Goal: Transaction & Acquisition: Purchase product/service

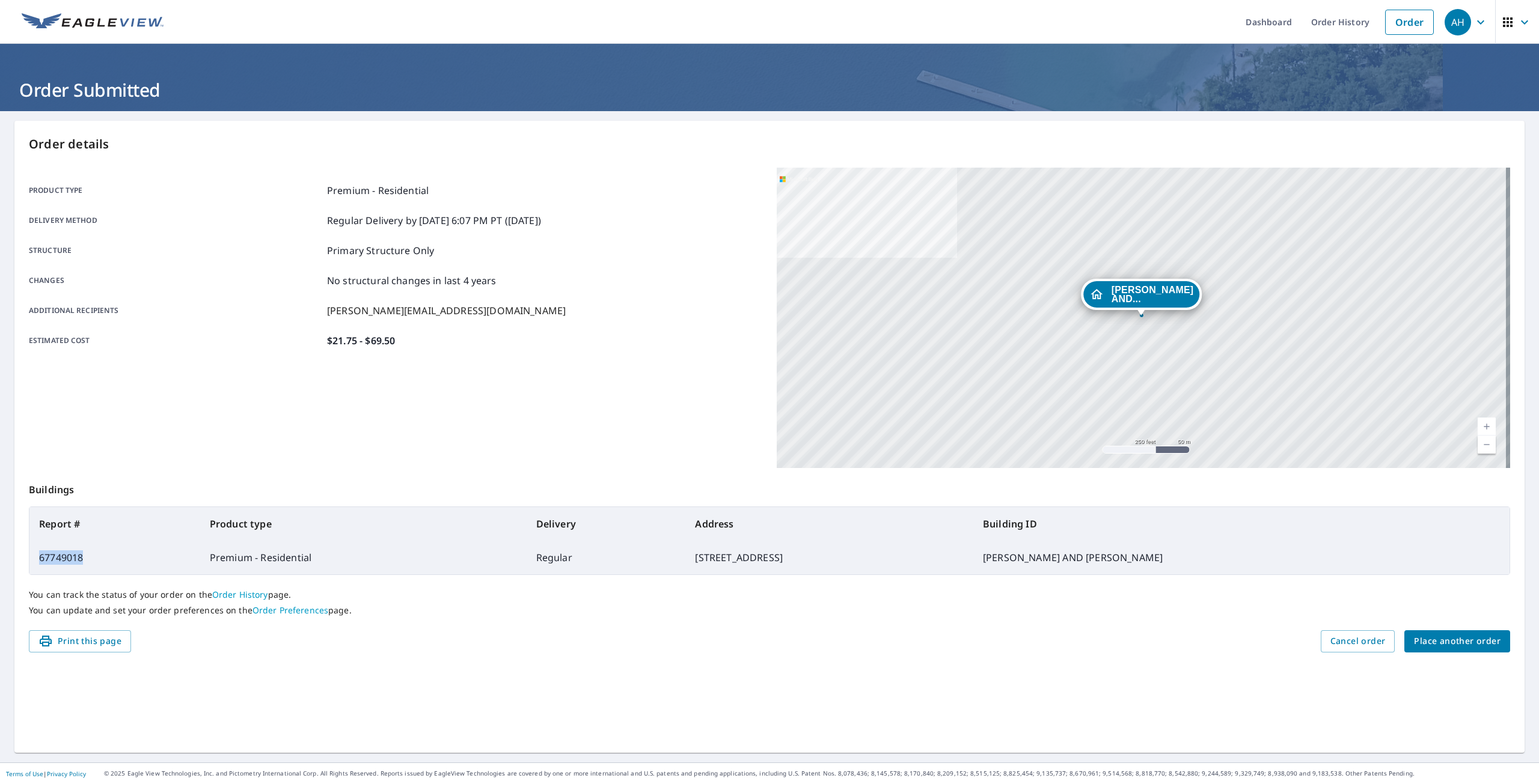
click at [1446, 644] on span "Place another order" at bounding box center [1456, 641] width 86 height 15
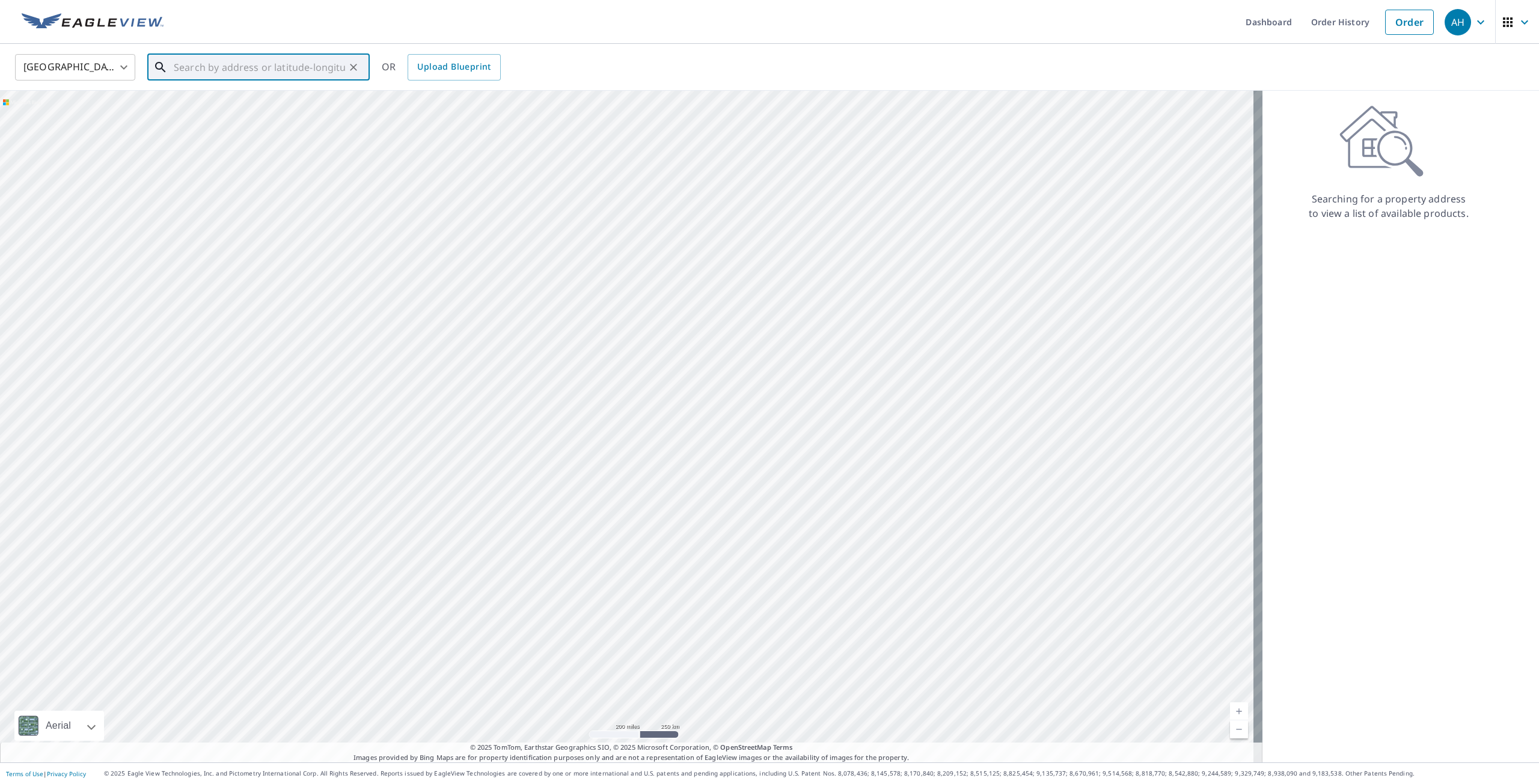
click at [215, 67] on input "text" at bounding box center [259, 67] width 172 height 34
paste input "[STREET_ADDRESS]"
click at [271, 111] on p "Capac, MI 48014" at bounding box center [266, 115] width 188 height 12
type input "[STREET_ADDRESS]"
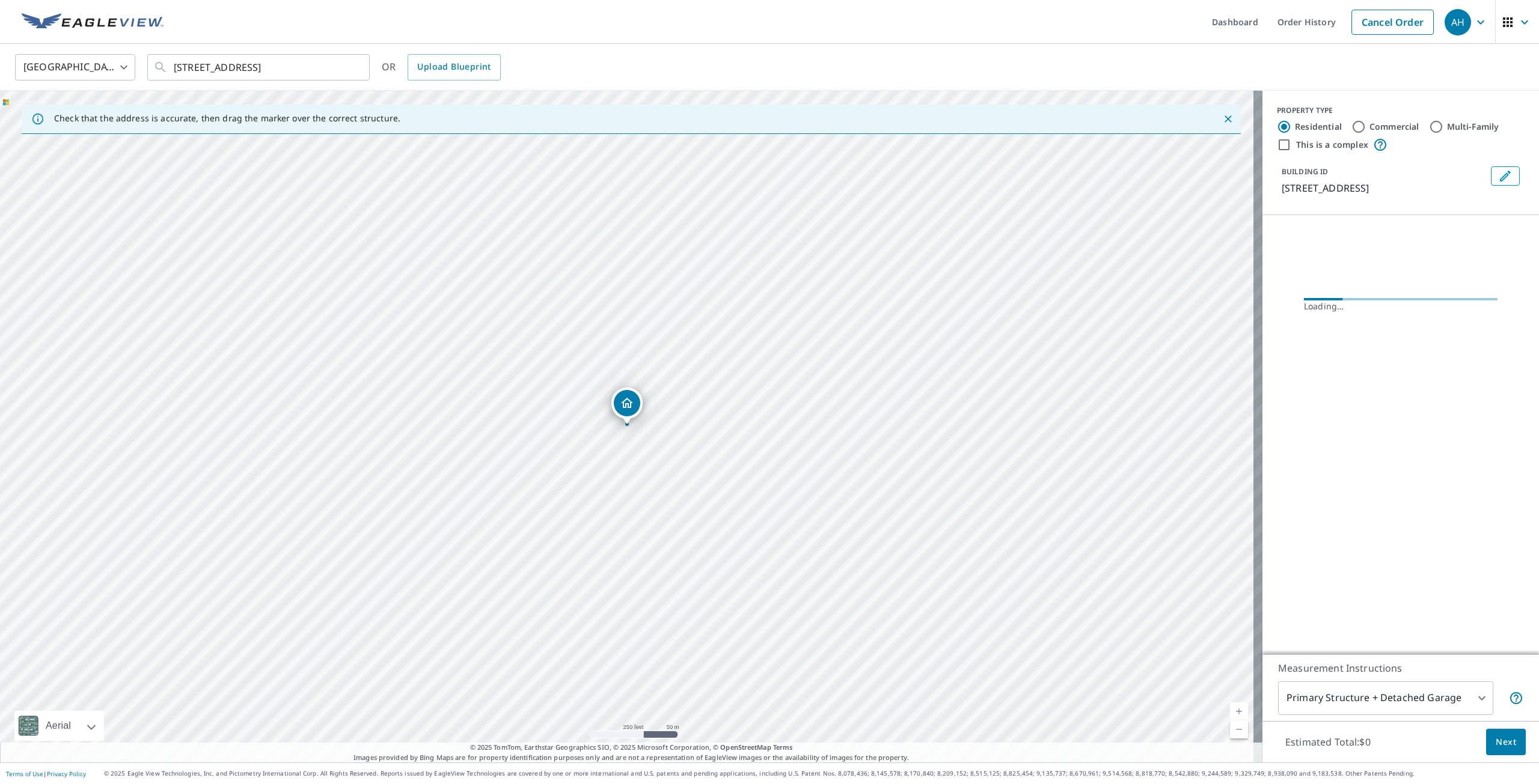
click at [1510, 178] on button "Edit building 1" at bounding box center [1505, 176] width 28 height 19
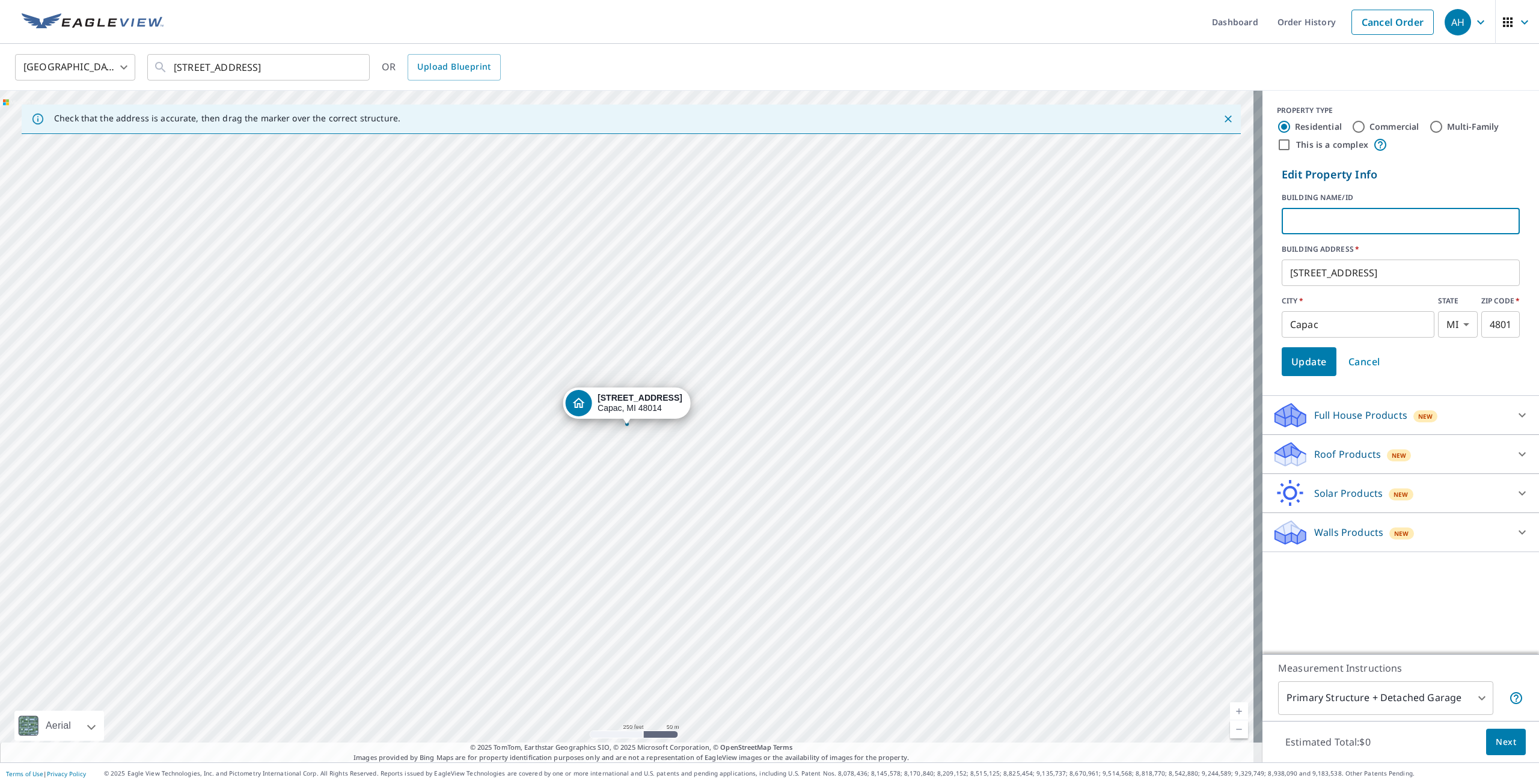
click at [1326, 226] on input "text" at bounding box center [1400, 221] width 238 height 34
type input "[PERSON_NAME]"
click at [1300, 357] on span "Update" at bounding box center [1309, 361] width 36 height 17
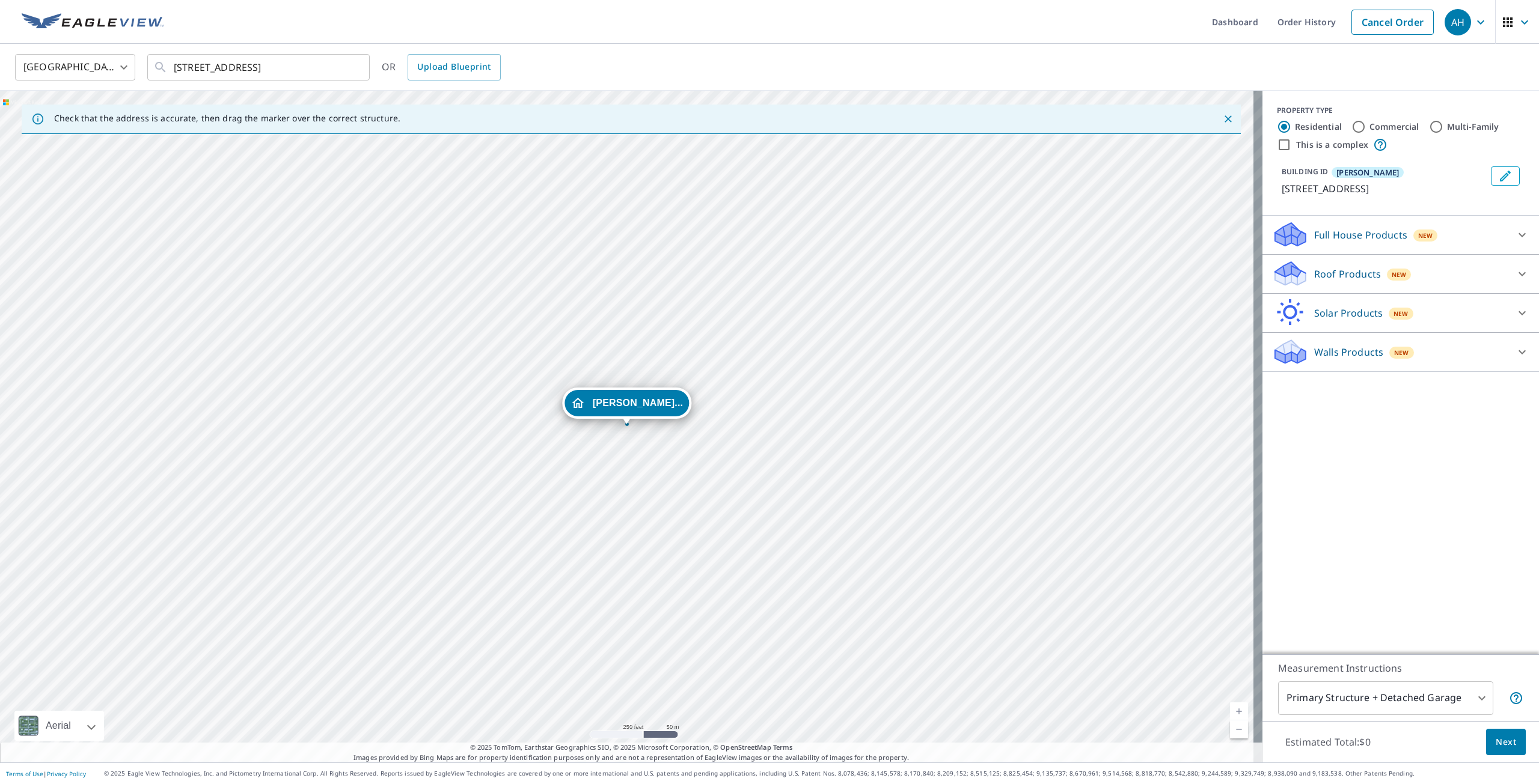
click at [1327, 273] on p "Roof Products" at bounding box center [1347, 274] width 66 height 15
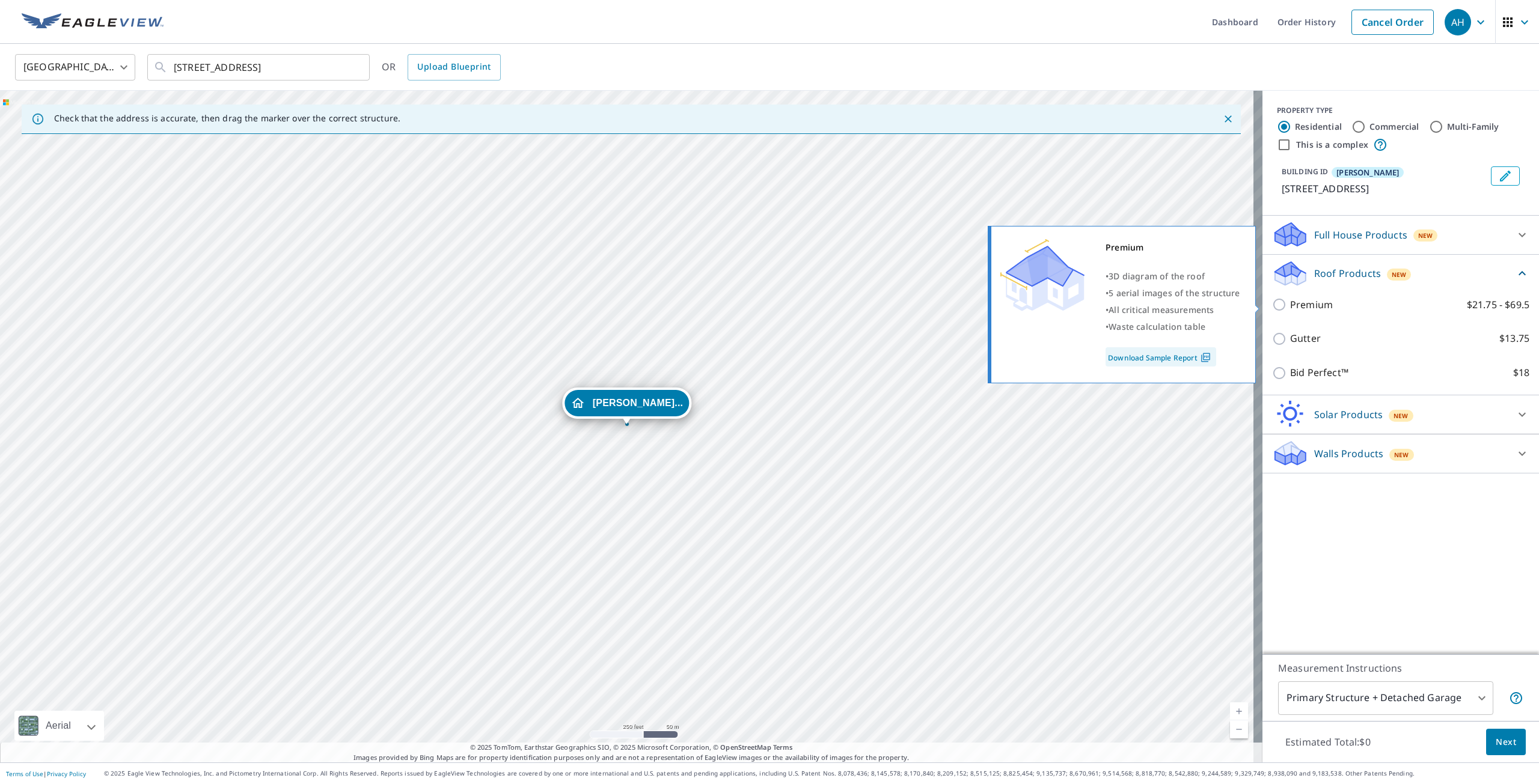
click at [1278, 304] on input "Premium $21.75 - $69.5" at bounding box center [1280, 304] width 18 height 15
checkbox input "true"
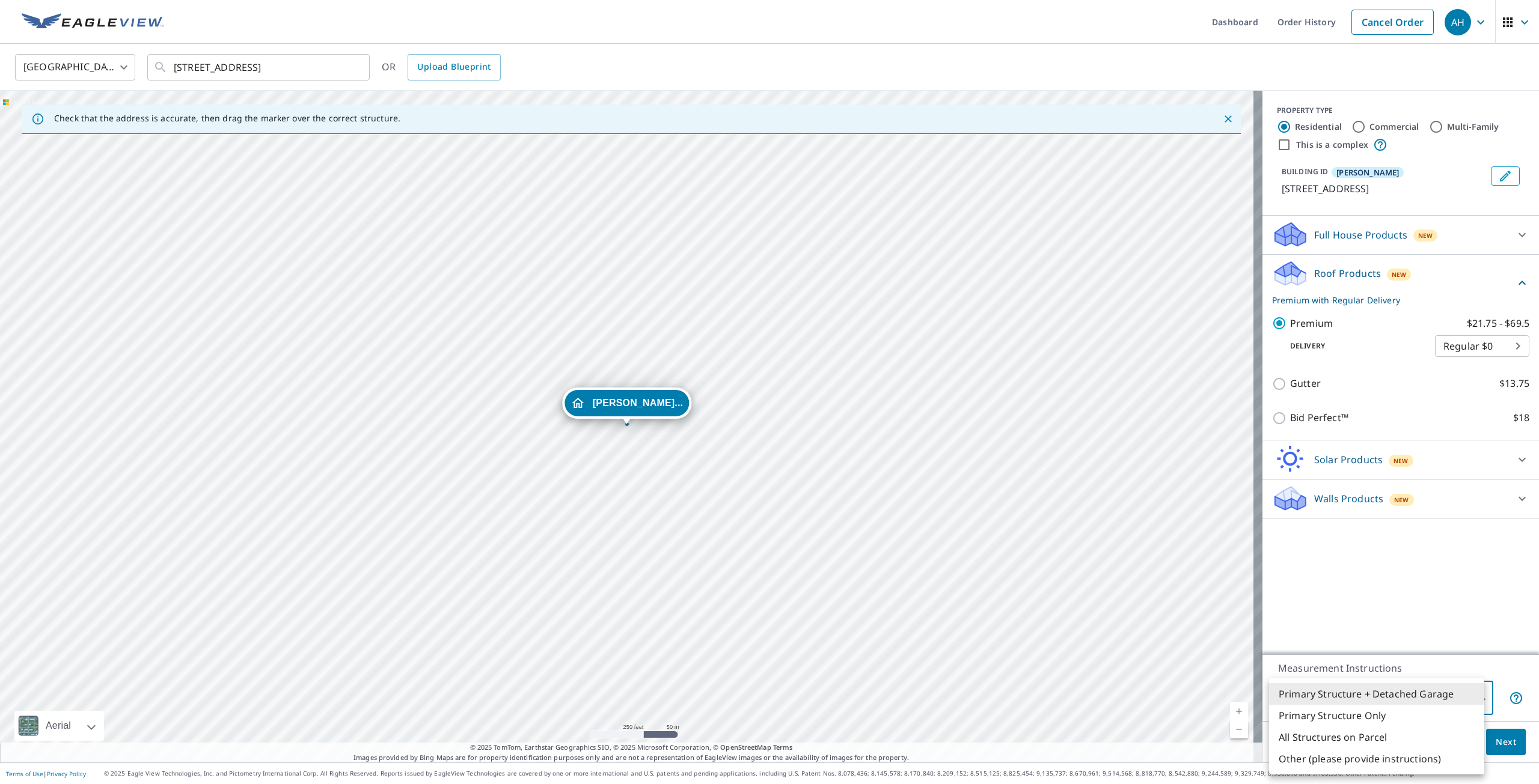
click at [1355, 697] on body "AH AH Dashboard Order History Cancel Order AH [GEOGRAPHIC_DATA] [GEOGRAPHIC_DAT…" at bounding box center [769, 392] width 1539 height 784
click at [1353, 718] on li "Primary Structure Only" at bounding box center [1376, 715] width 215 height 22
type input "2"
click at [1486, 745] on button "Next" at bounding box center [1505, 742] width 39 height 27
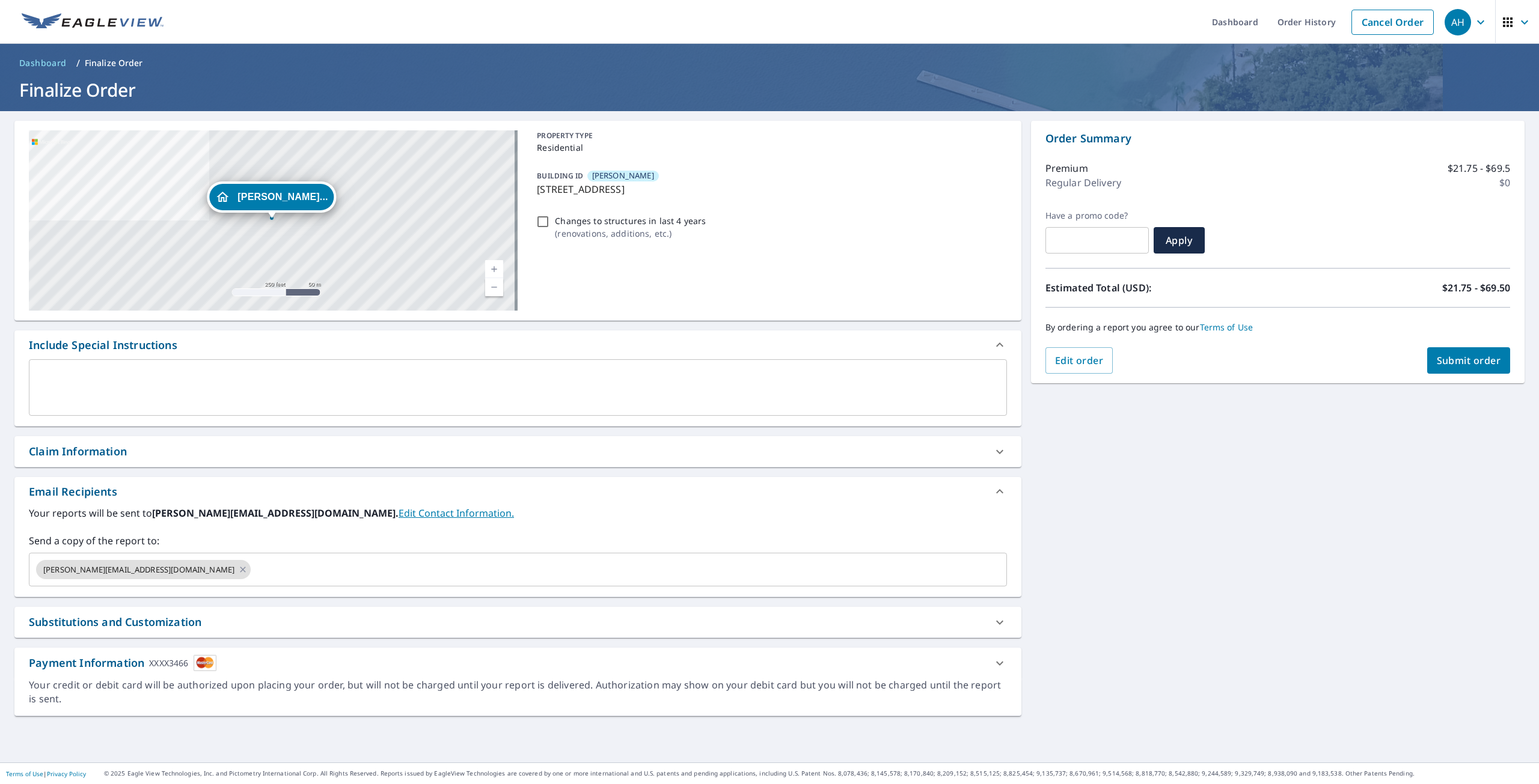
click at [1448, 356] on span "Submit order" at bounding box center [1469, 361] width 64 height 13
checkbox input "true"
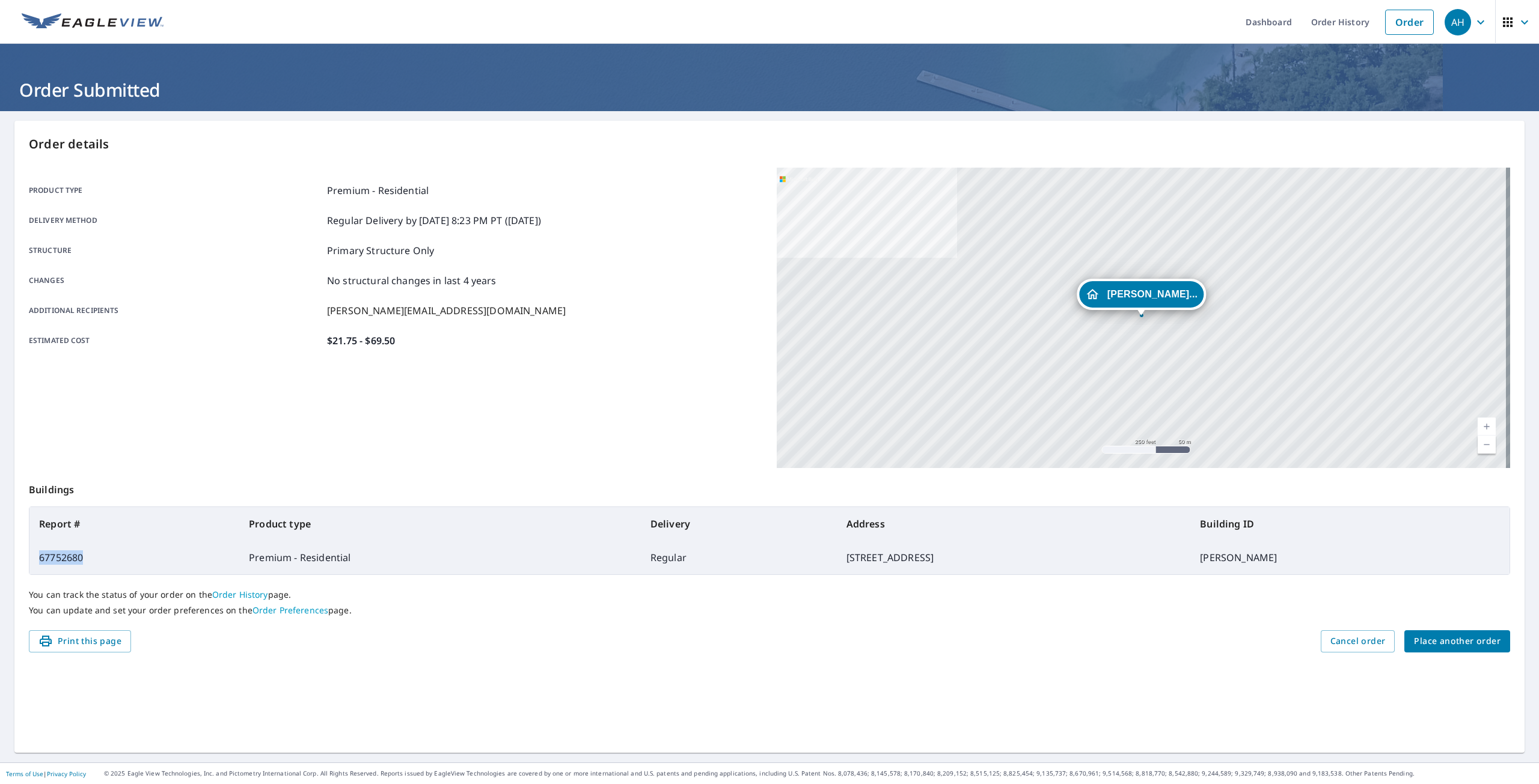
drag, startPoint x: 89, startPoint y: 561, endPoint x: 37, endPoint y: 563, distance: 52.0
click at [37, 563] on td "67752680" at bounding box center [134, 558] width 210 height 34
copy td "67752680"
click at [1439, 643] on span "Place another order" at bounding box center [1456, 641] width 86 height 15
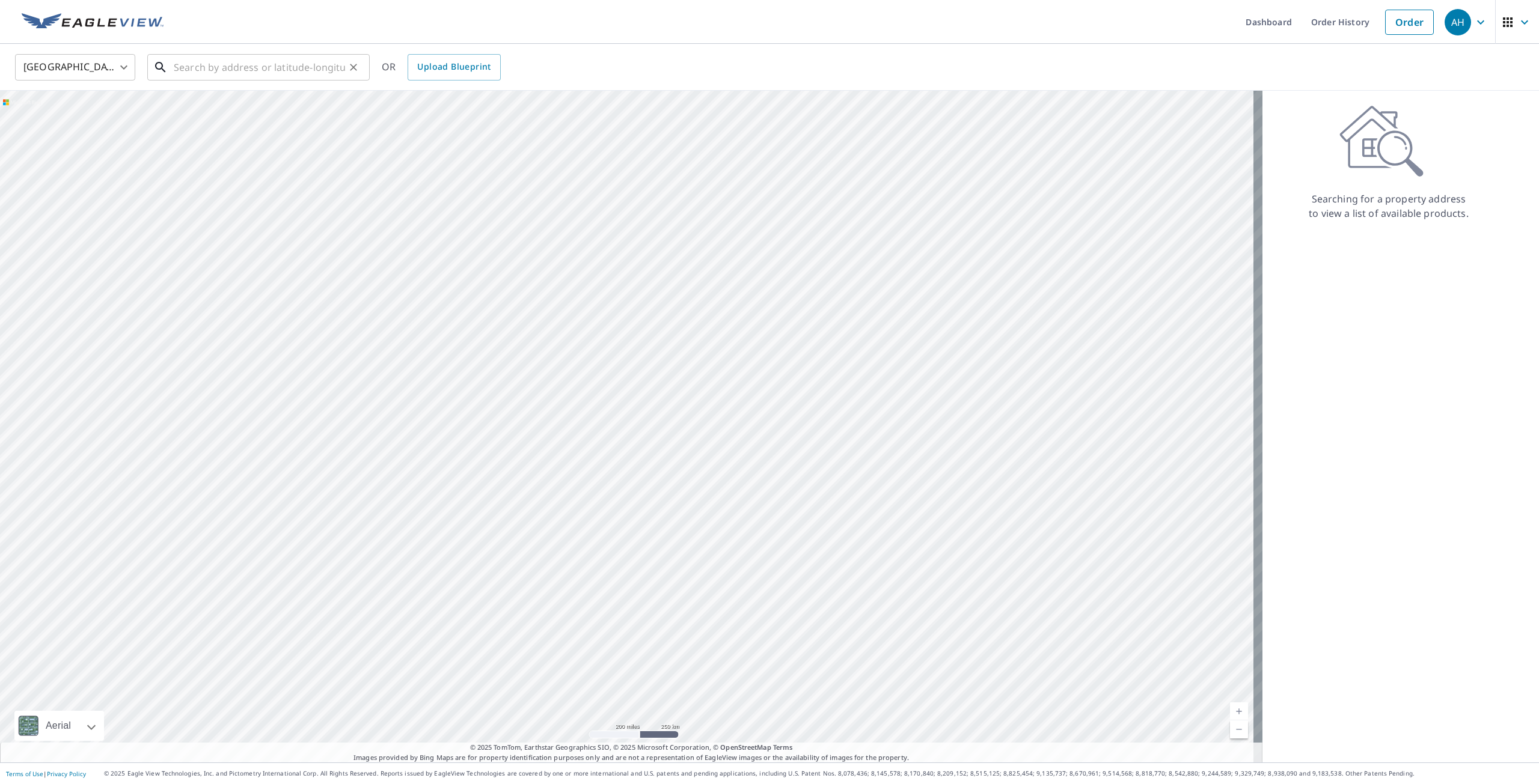
click at [185, 70] on input "text" at bounding box center [259, 67] width 172 height 34
paste input "[STREET_ADDRESS]"
click at [246, 115] on p "[GEOGRAPHIC_DATA]" at bounding box center [266, 115] width 188 height 12
type input "[STREET_ADDRESS]"
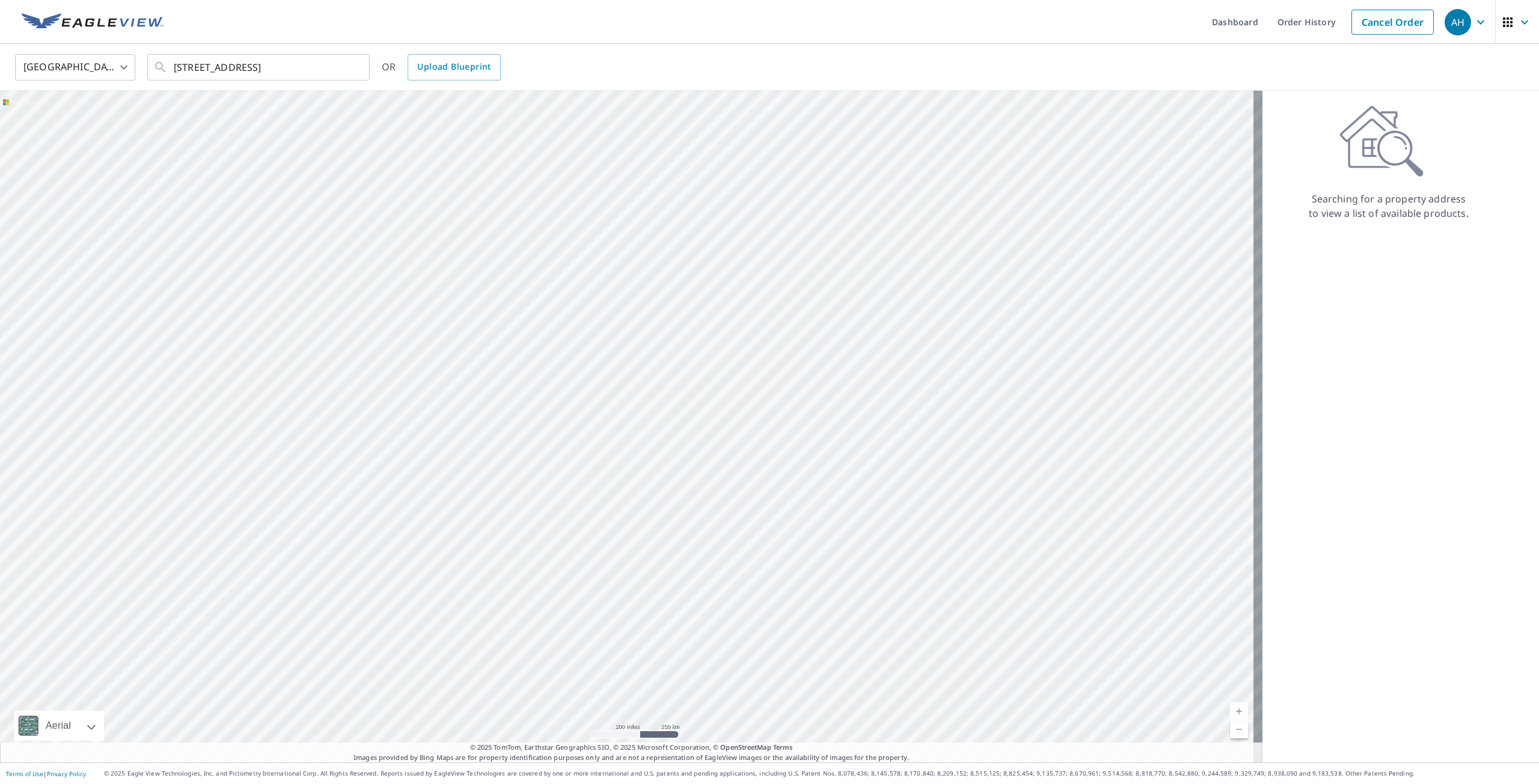
scroll to position [0, 0]
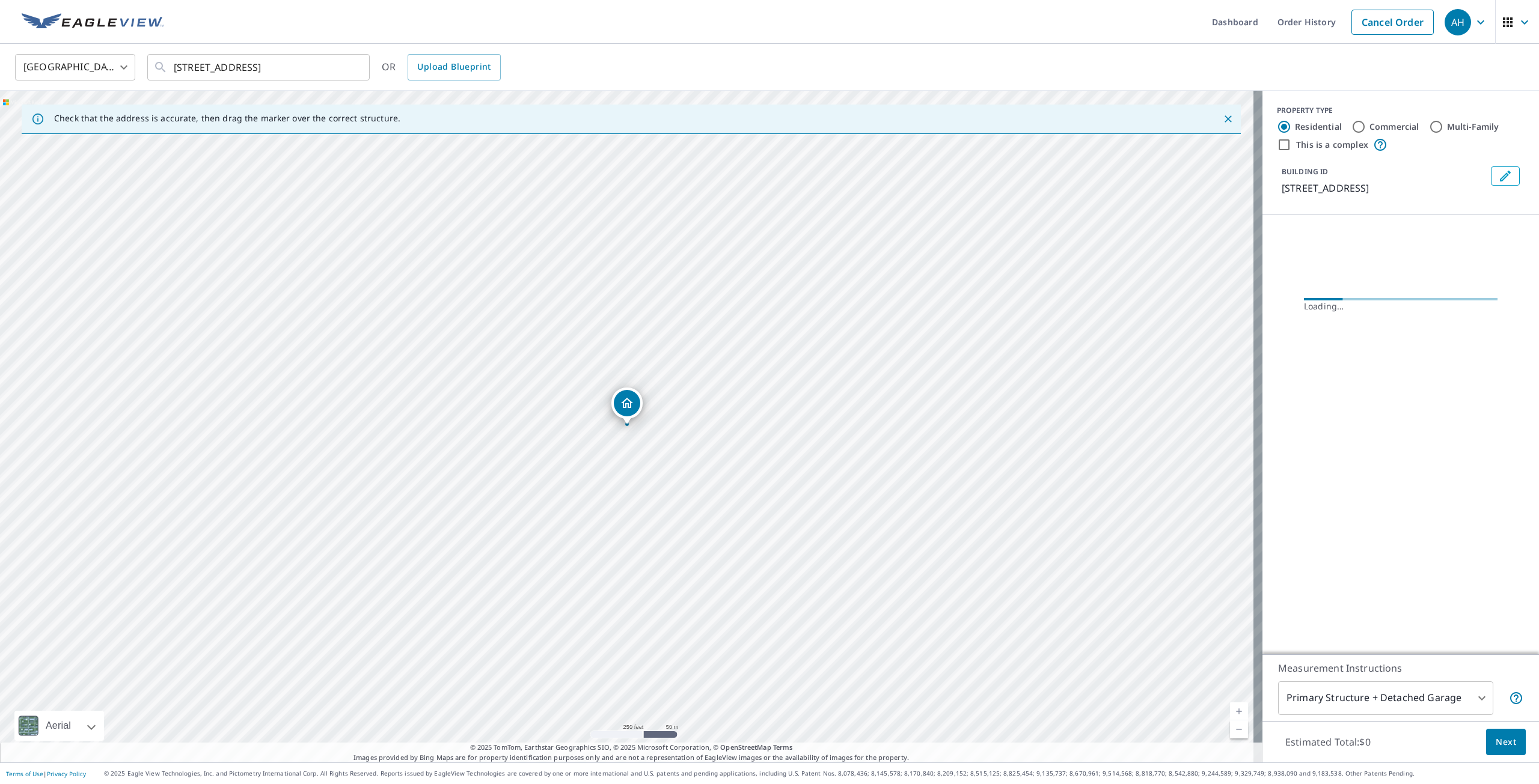
click at [1502, 177] on icon "Edit building 1" at bounding box center [1505, 176] width 15 height 15
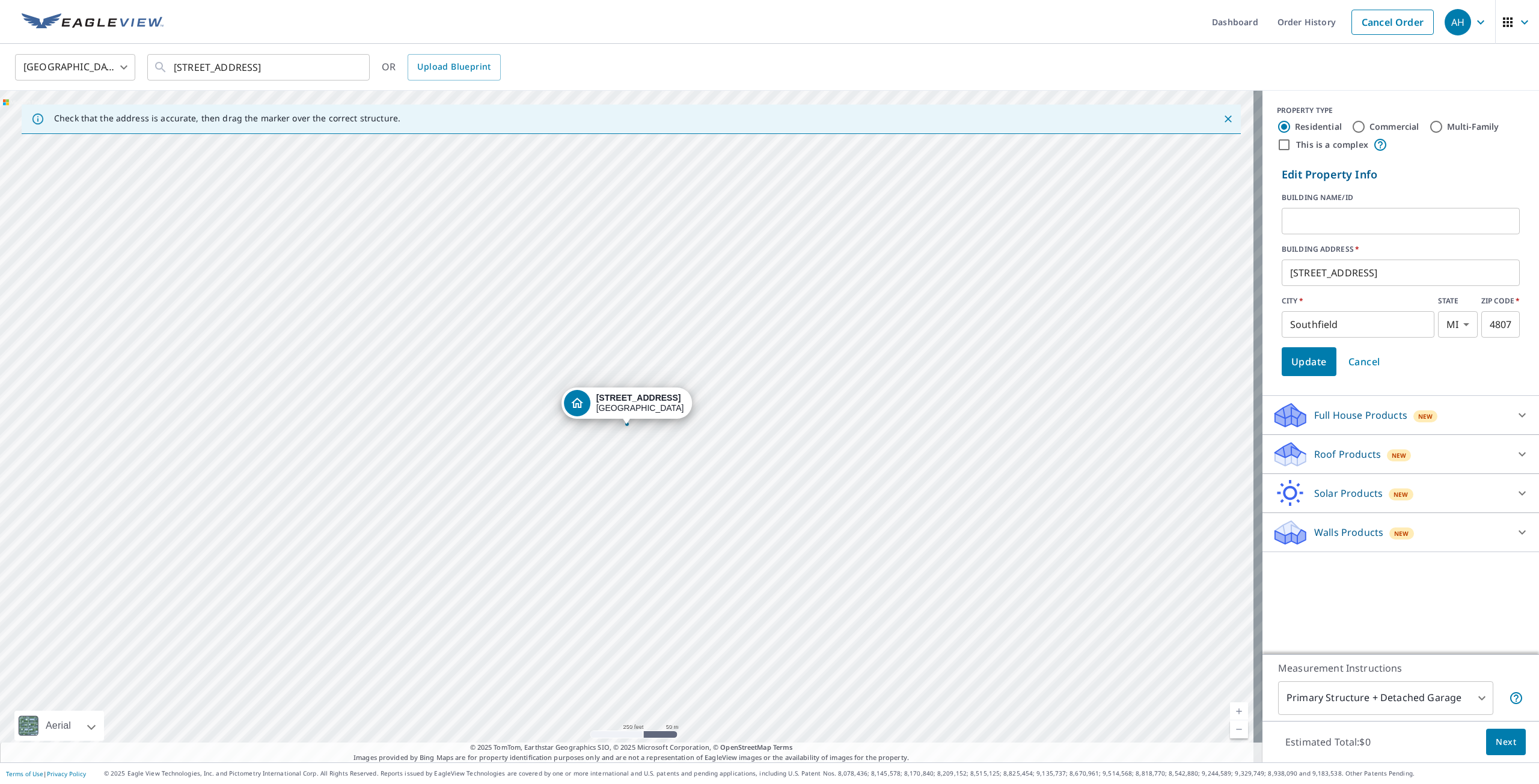
click at [1367, 222] on input "text" at bounding box center [1400, 221] width 238 height 34
type input "[PERSON_NAME]"
click at [1306, 361] on span "Update" at bounding box center [1309, 361] width 36 height 17
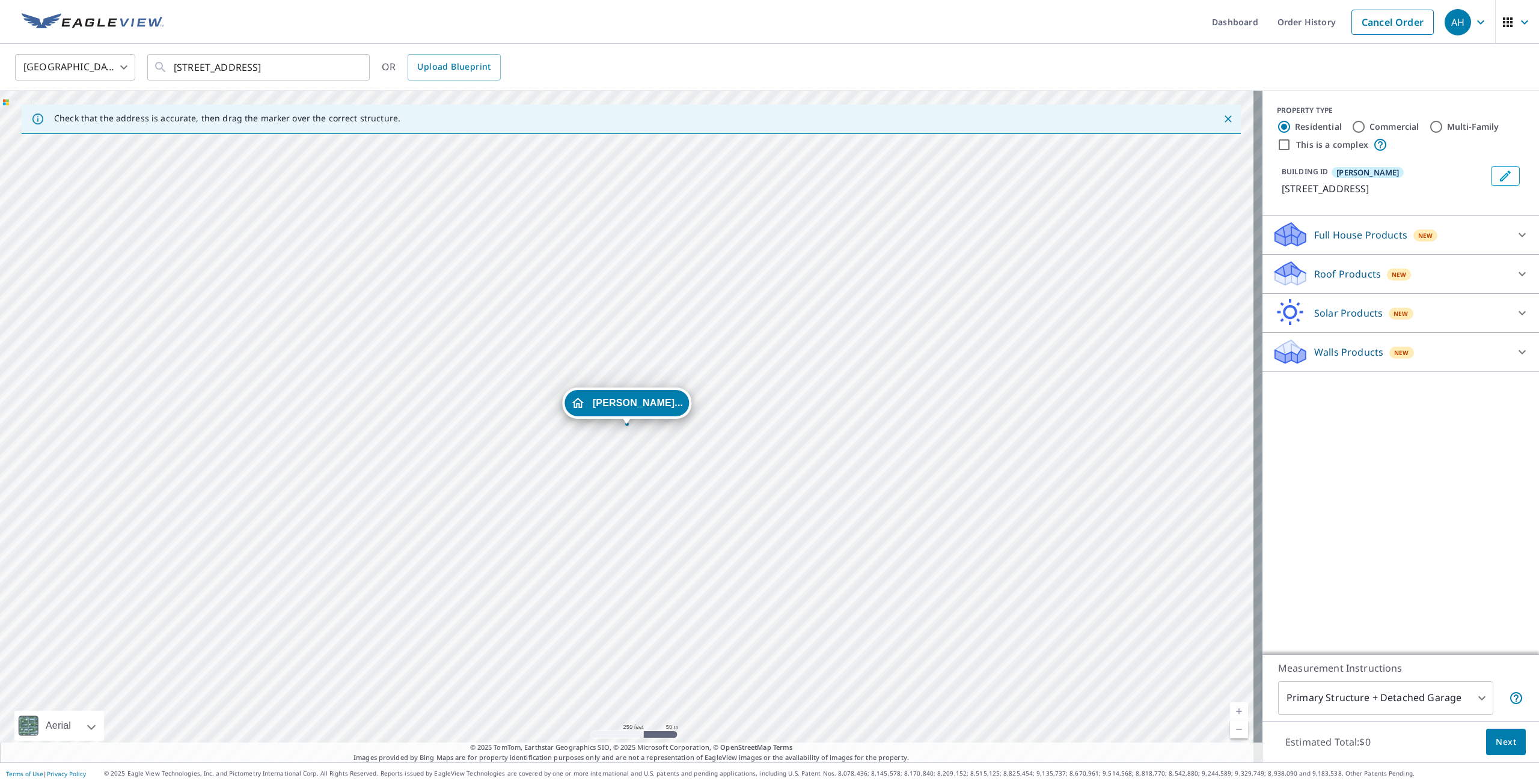
click at [1348, 273] on p "Roof Products" at bounding box center [1347, 274] width 66 height 15
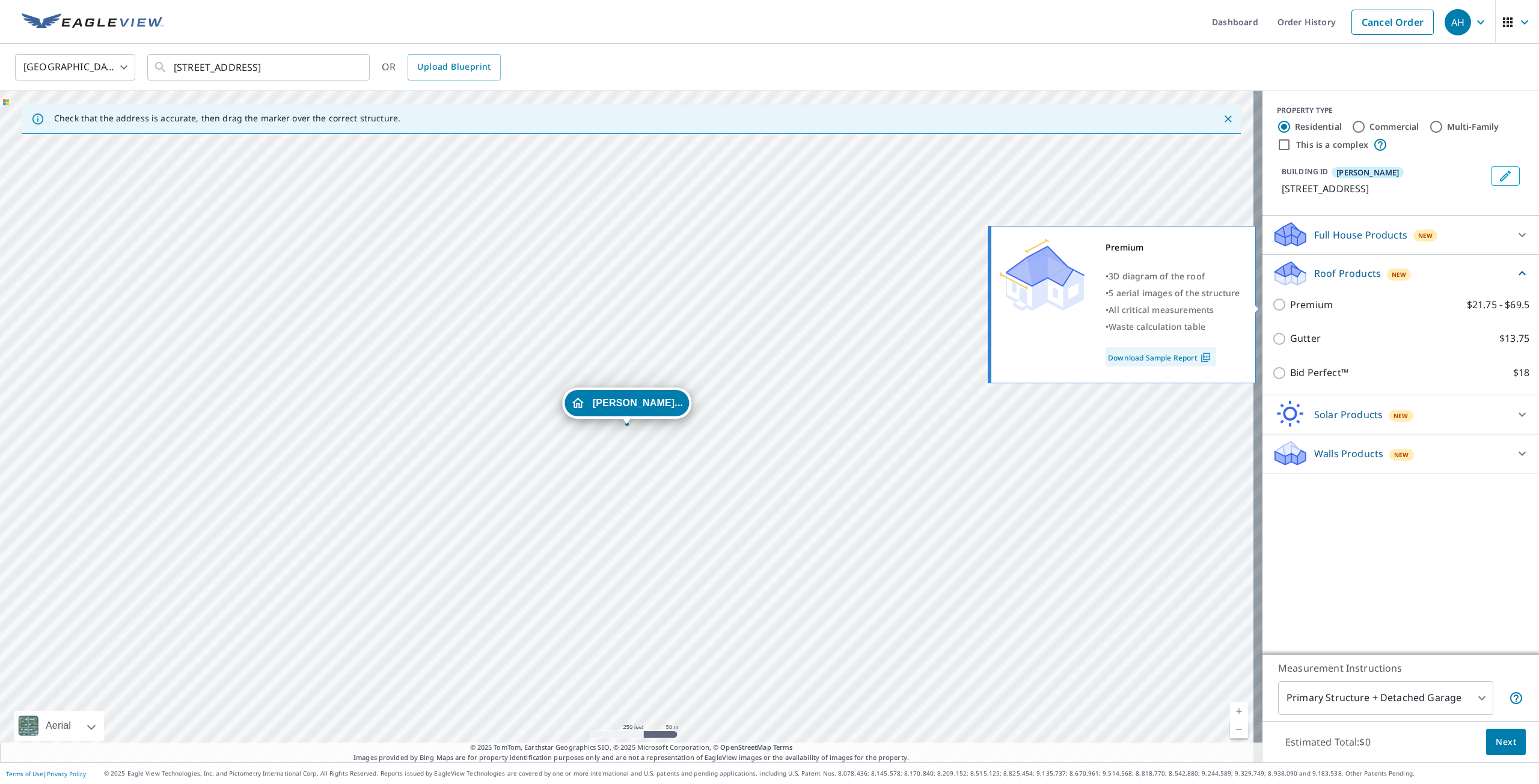
click at [1272, 306] on input "Premium $21.75 - $69.5" at bounding box center [1280, 304] width 18 height 15
checkbox input "true"
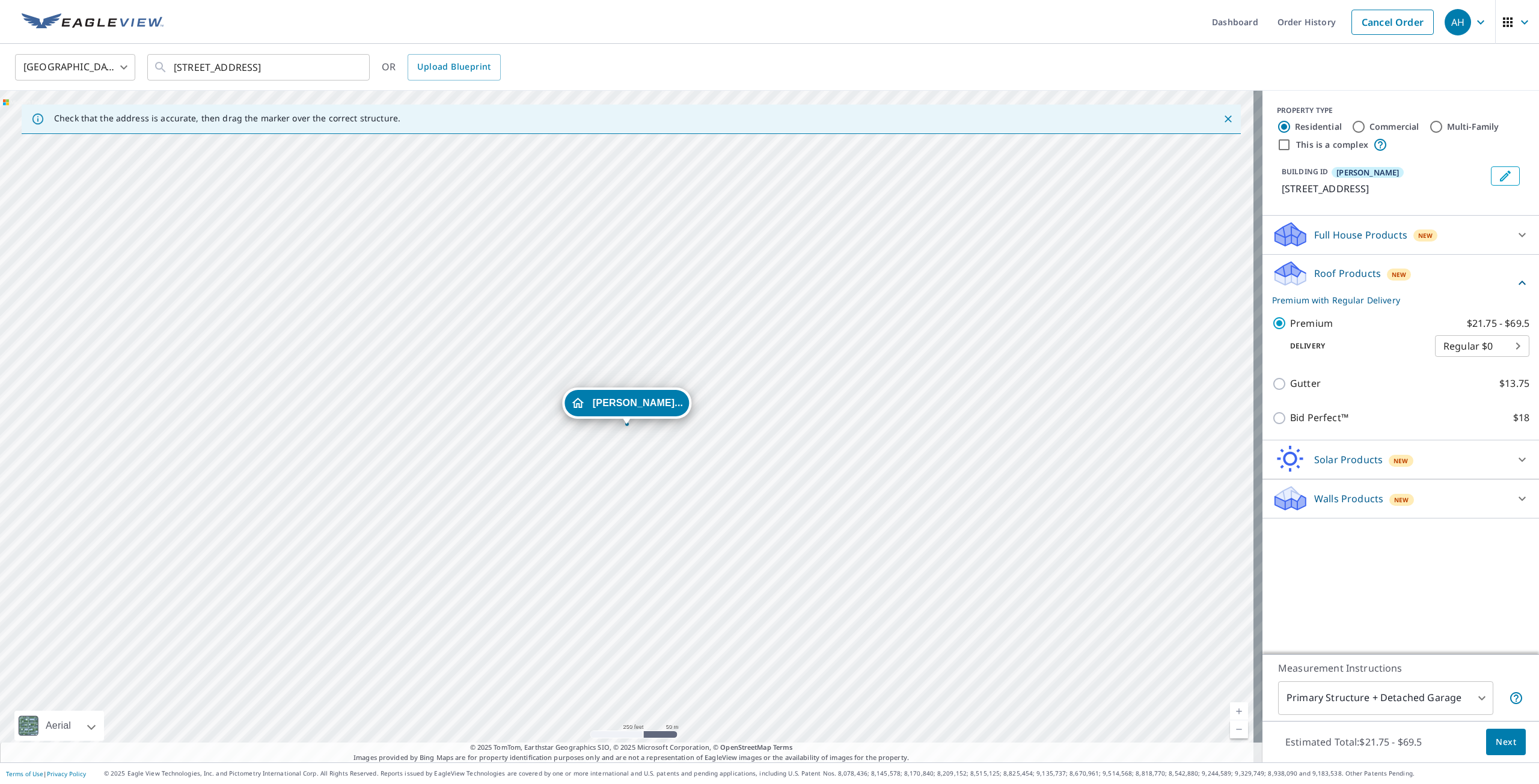
click at [1396, 697] on body "AH AH Dashboard Order History Cancel Order AH [GEOGRAPHIC_DATA] [GEOGRAPHIC_DAT…" at bounding box center [769, 392] width 1539 height 784
click at [1389, 718] on li "Primary Structure Only" at bounding box center [1376, 715] width 215 height 22
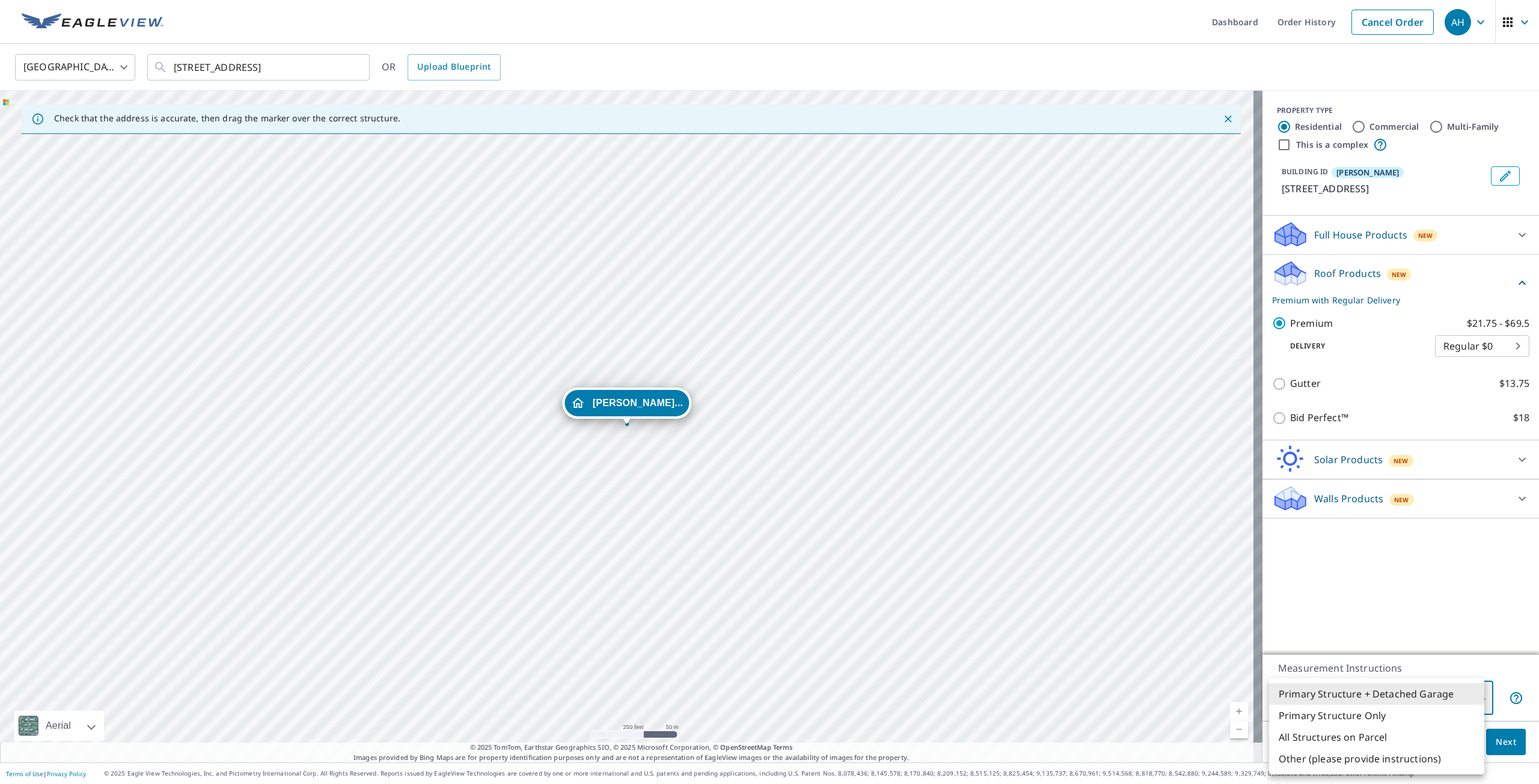
type input "2"
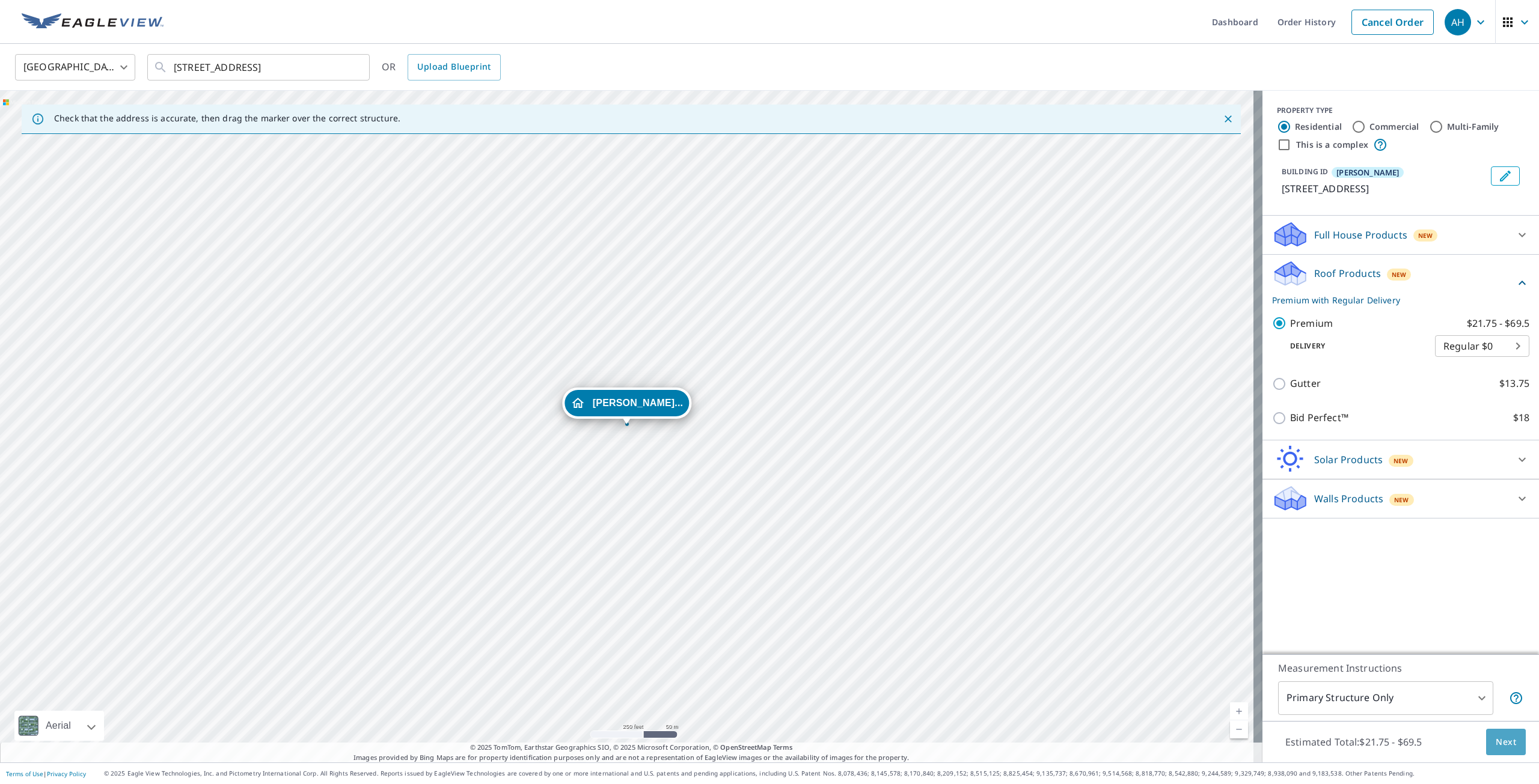
click at [1494, 750] on button "Next" at bounding box center [1505, 742] width 39 height 27
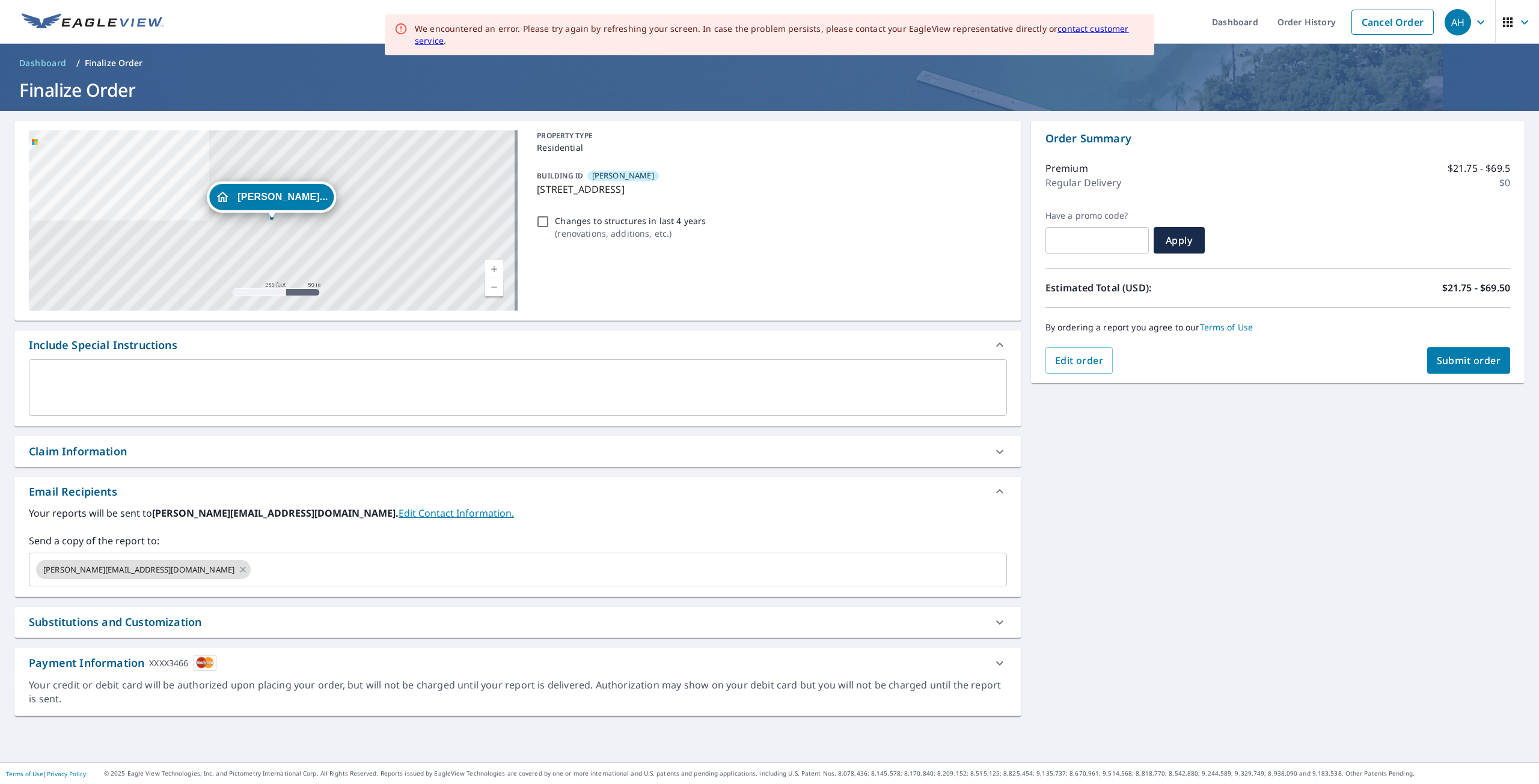
click at [1437, 360] on span "Submit order" at bounding box center [1469, 361] width 64 height 13
checkbox input "true"
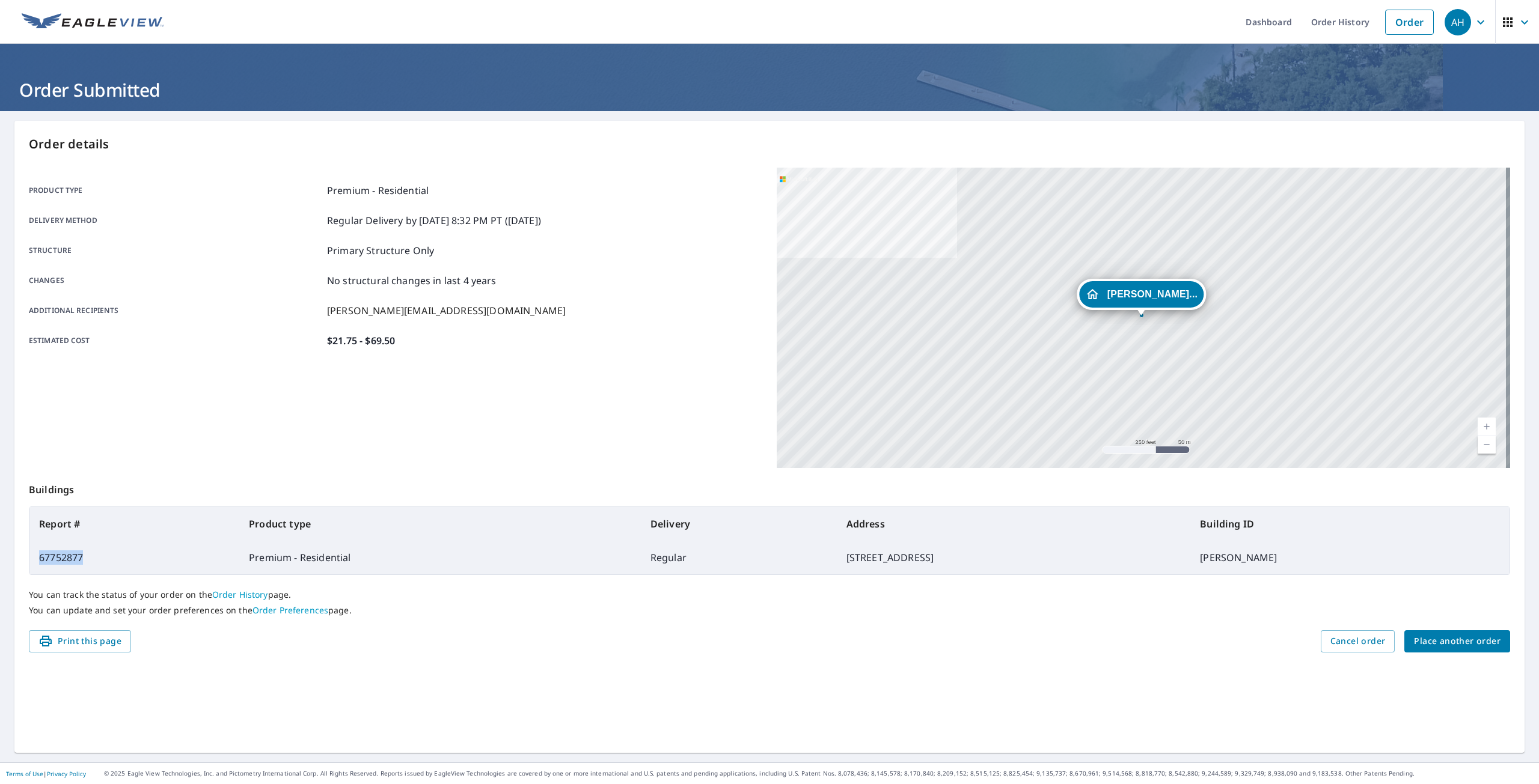
drag, startPoint x: 98, startPoint y: 560, endPoint x: 37, endPoint y: 560, distance: 61.0
click at [37, 560] on td "67752877" at bounding box center [134, 558] width 210 height 34
copy td "67752877"
click at [1459, 658] on div "Order details Product type Premium - Residential Delivery method Regular Delive…" at bounding box center [769, 437] width 1510 height 632
click at [1462, 637] on span "Place another order" at bounding box center [1456, 641] width 86 height 15
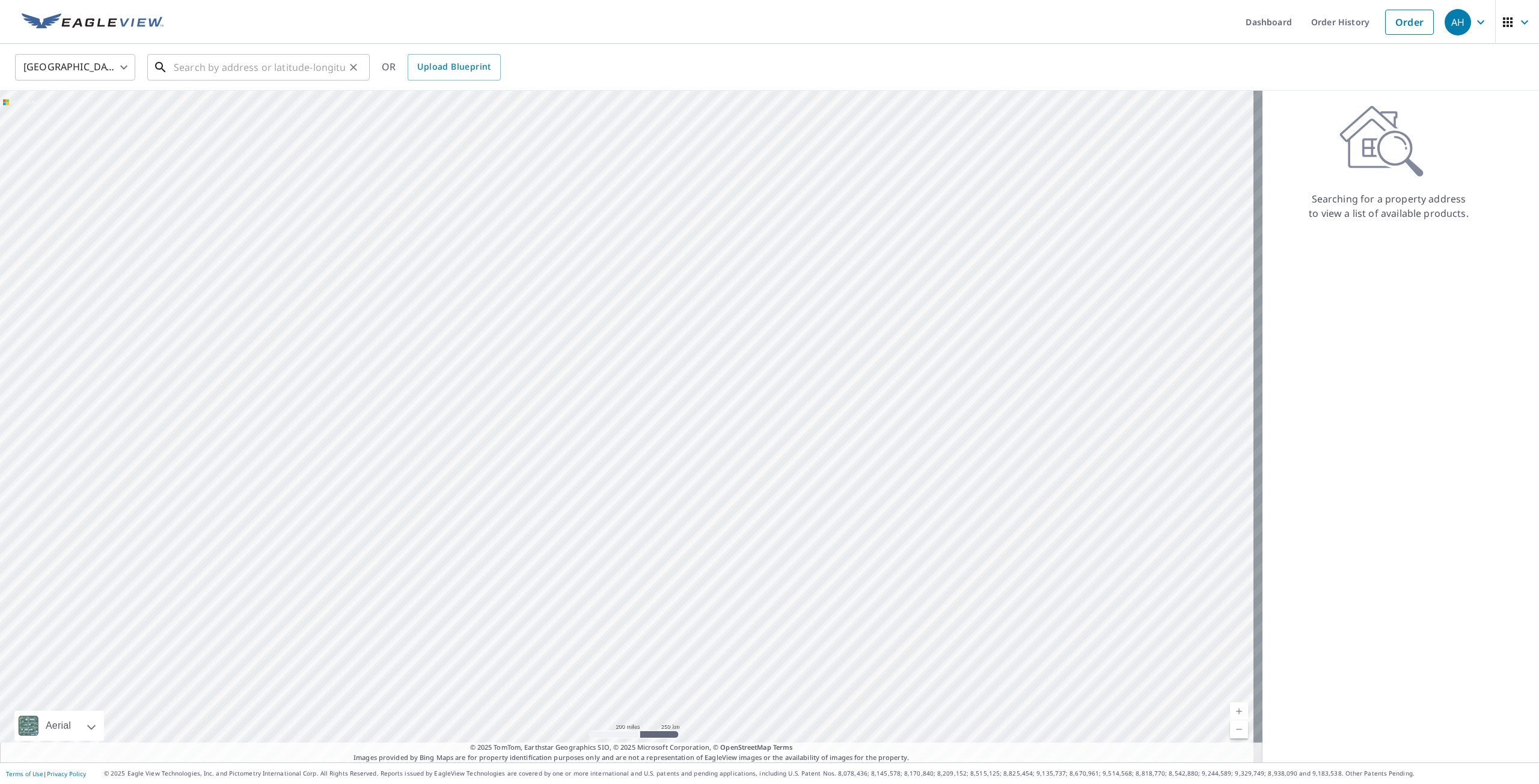
click at [209, 67] on input "text" at bounding box center [259, 67] width 172 height 34
paste input "[STREET_ADDRESS]"
click at [259, 114] on p "[GEOGRAPHIC_DATA], MI 48532" at bounding box center [266, 115] width 188 height 12
type input "[STREET_ADDRESS][PERSON_NAME]"
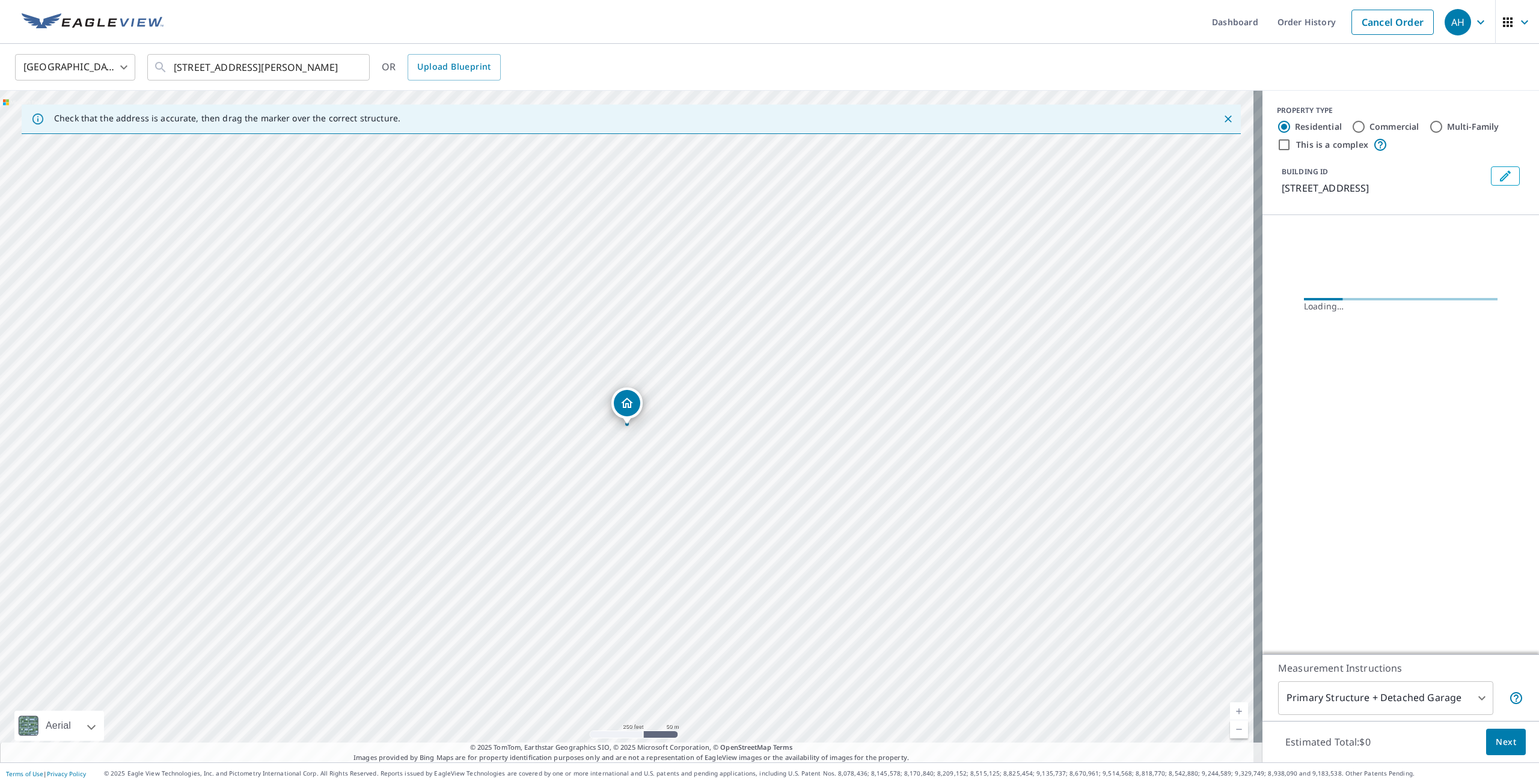
click at [1498, 176] on icon "Edit building 1" at bounding box center [1505, 176] width 15 height 15
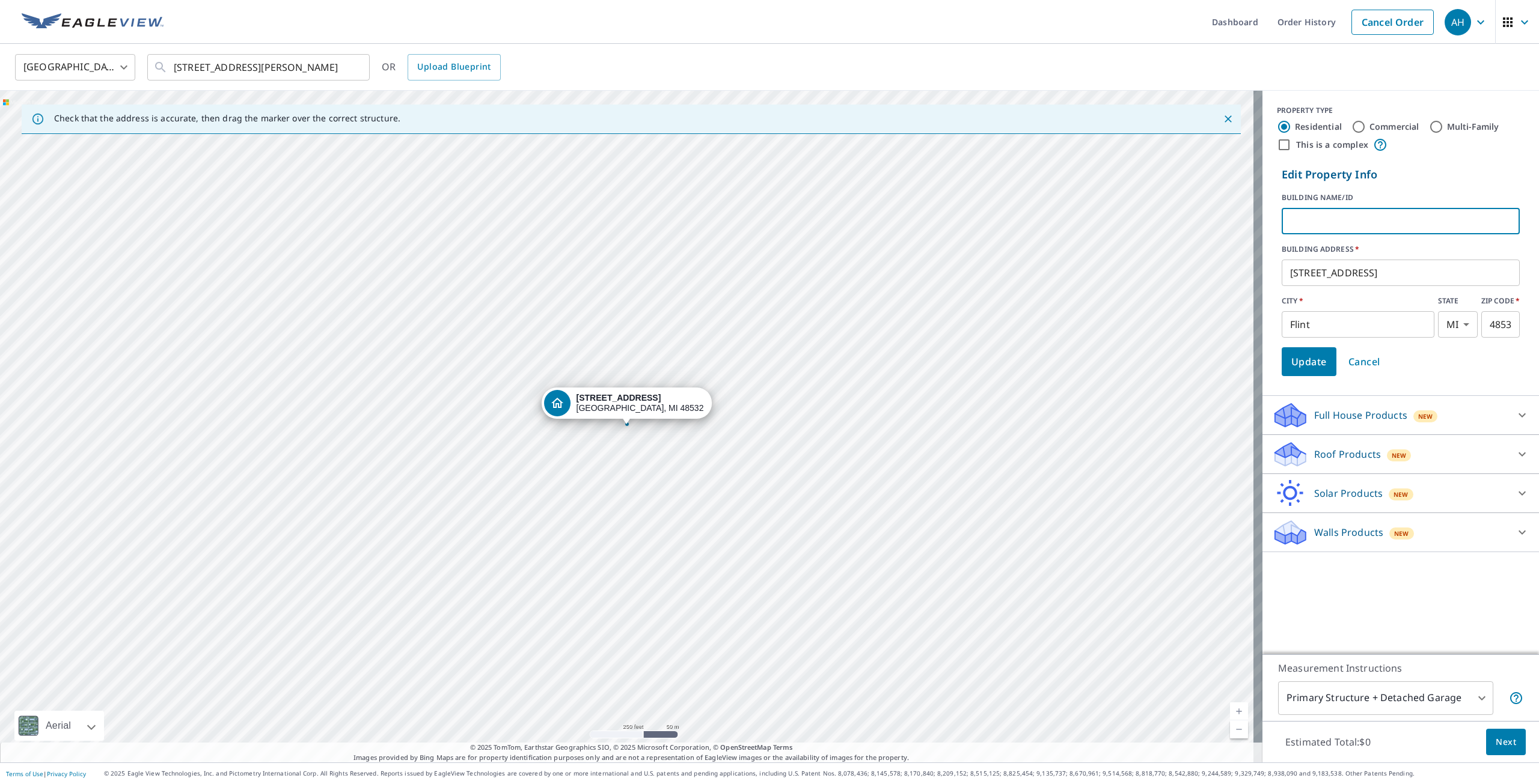
click at [1374, 212] on input "text" at bounding box center [1400, 221] width 238 height 34
type input "[PERSON_NAME]"
click at [1297, 355] on span "Update" at bounding box center [1309, 361] width 36 height 17
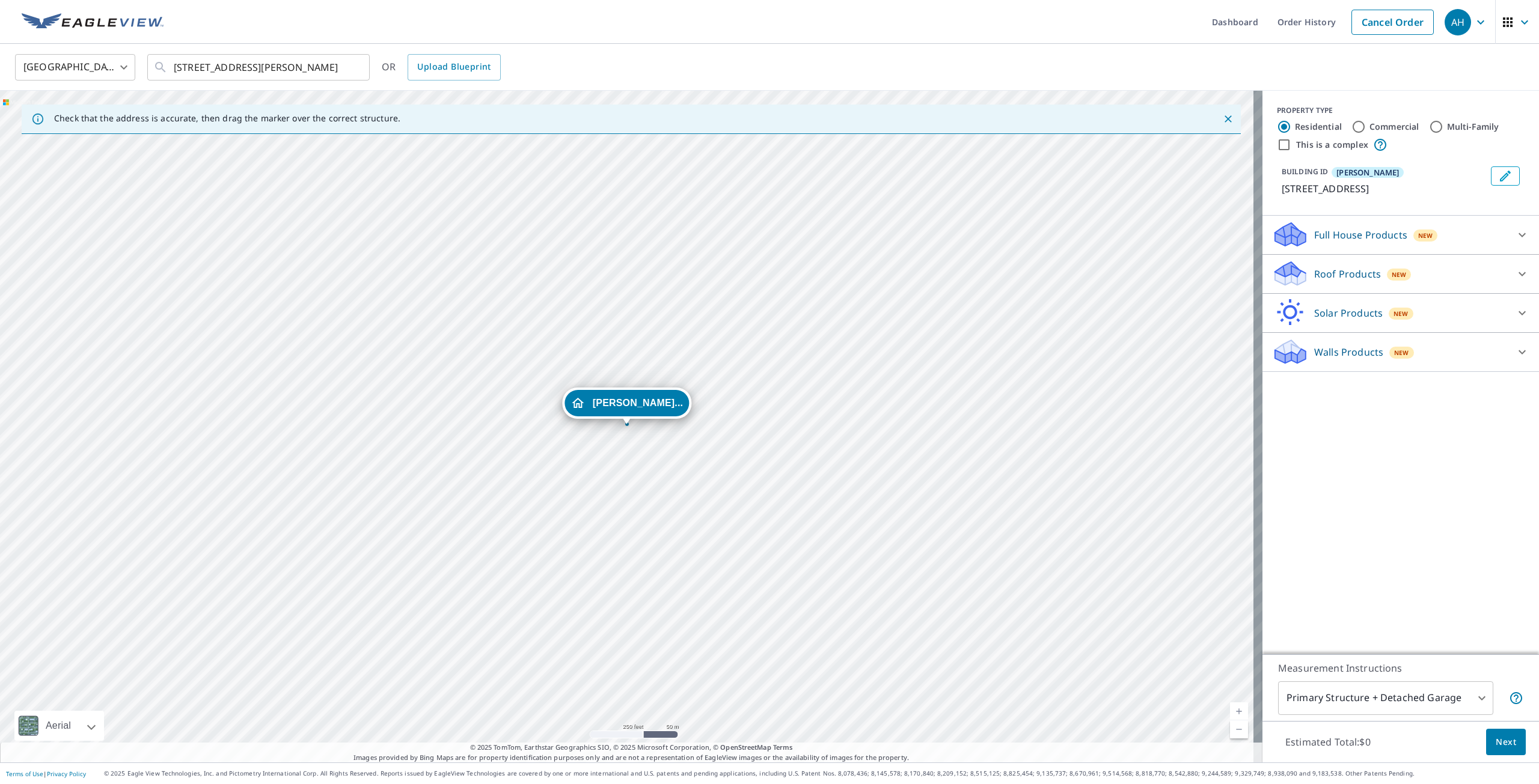
click at [1335, 275] on p "Roof Products" at bounding box center [1347, 274] width 66 height 15
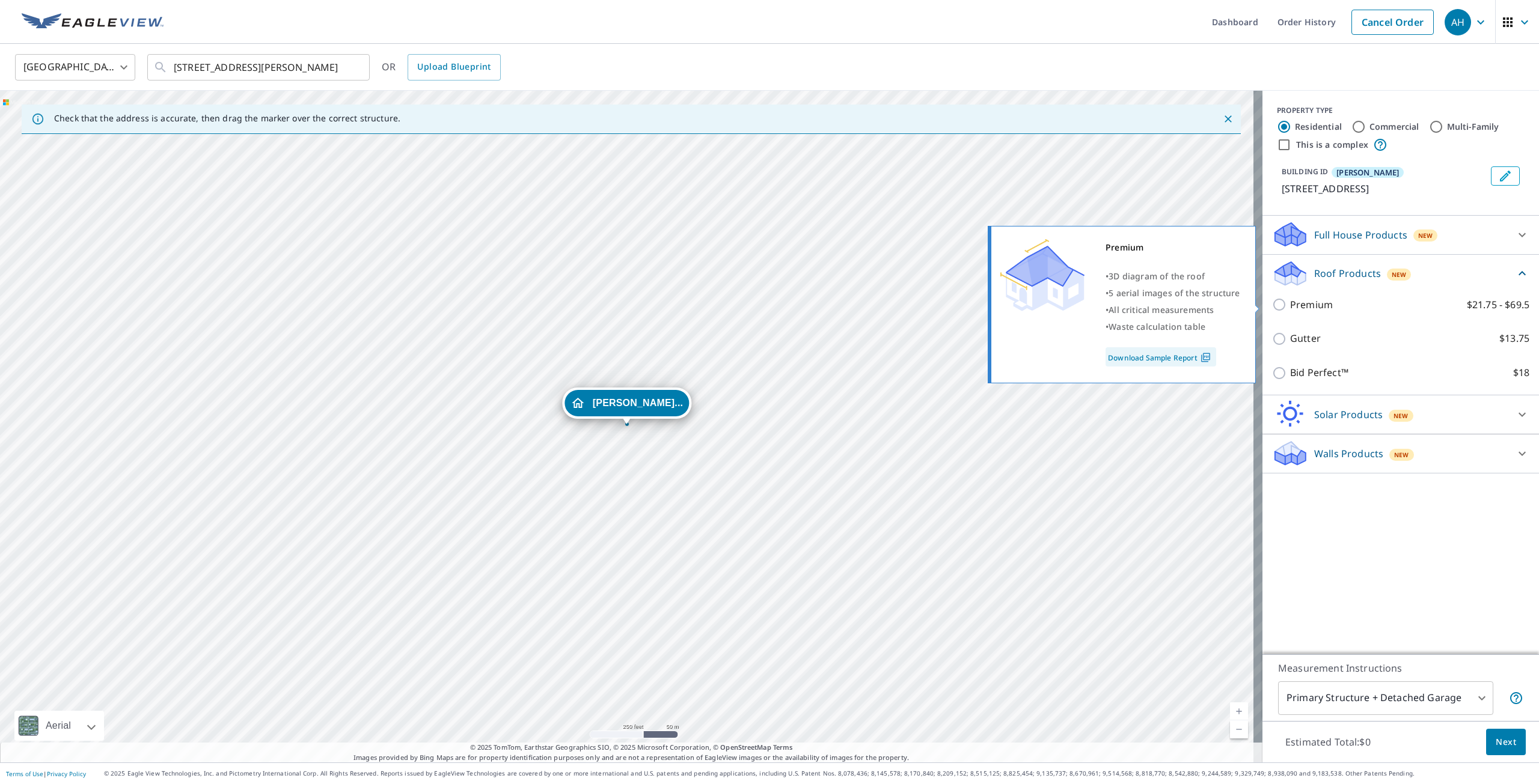
click at [1280, 301] on input "Premium $21.75 - $69.5" at bounding box center [1280, 304] width 18 height 15
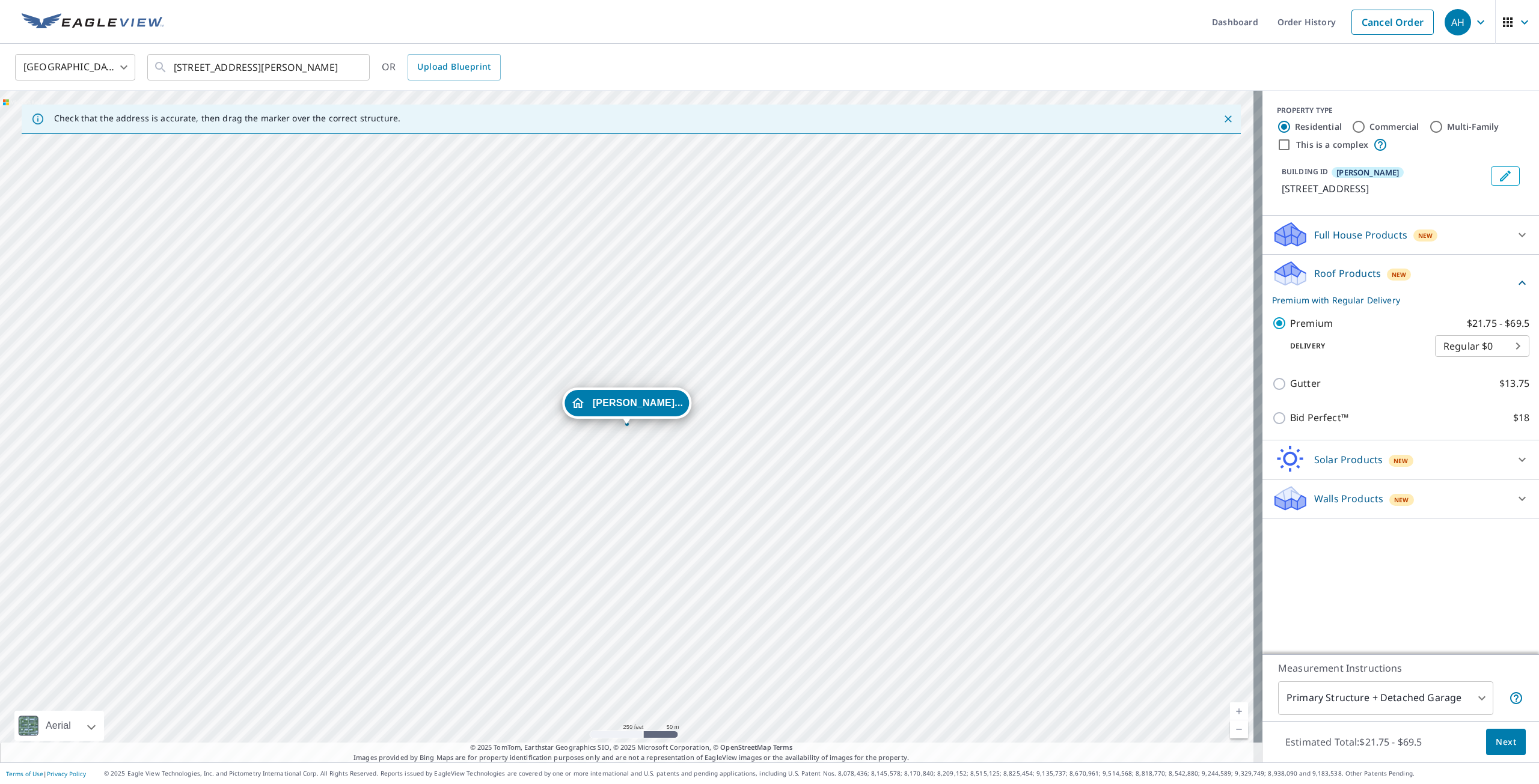
click at [1275, 312] on div "Premium $21.75 - $69.5 Delivery Regular $0 8 ​" at bounding box center [1400, 337] width 257 height 61
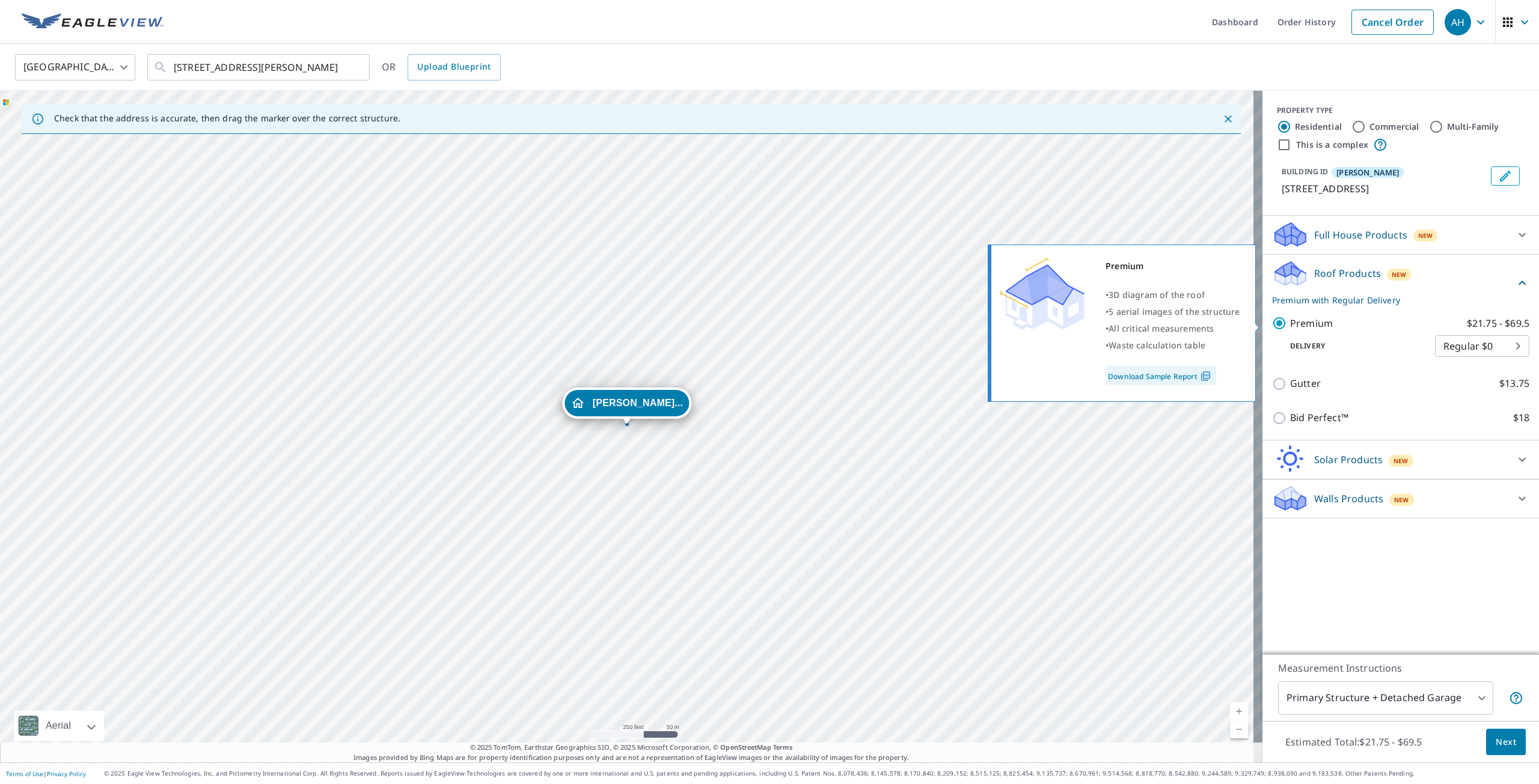
click at [1276, 324] on input "Premium $21.75 - $69.5" at bounding box center [1280, 323] width 18 height 15
checkbox input "false"
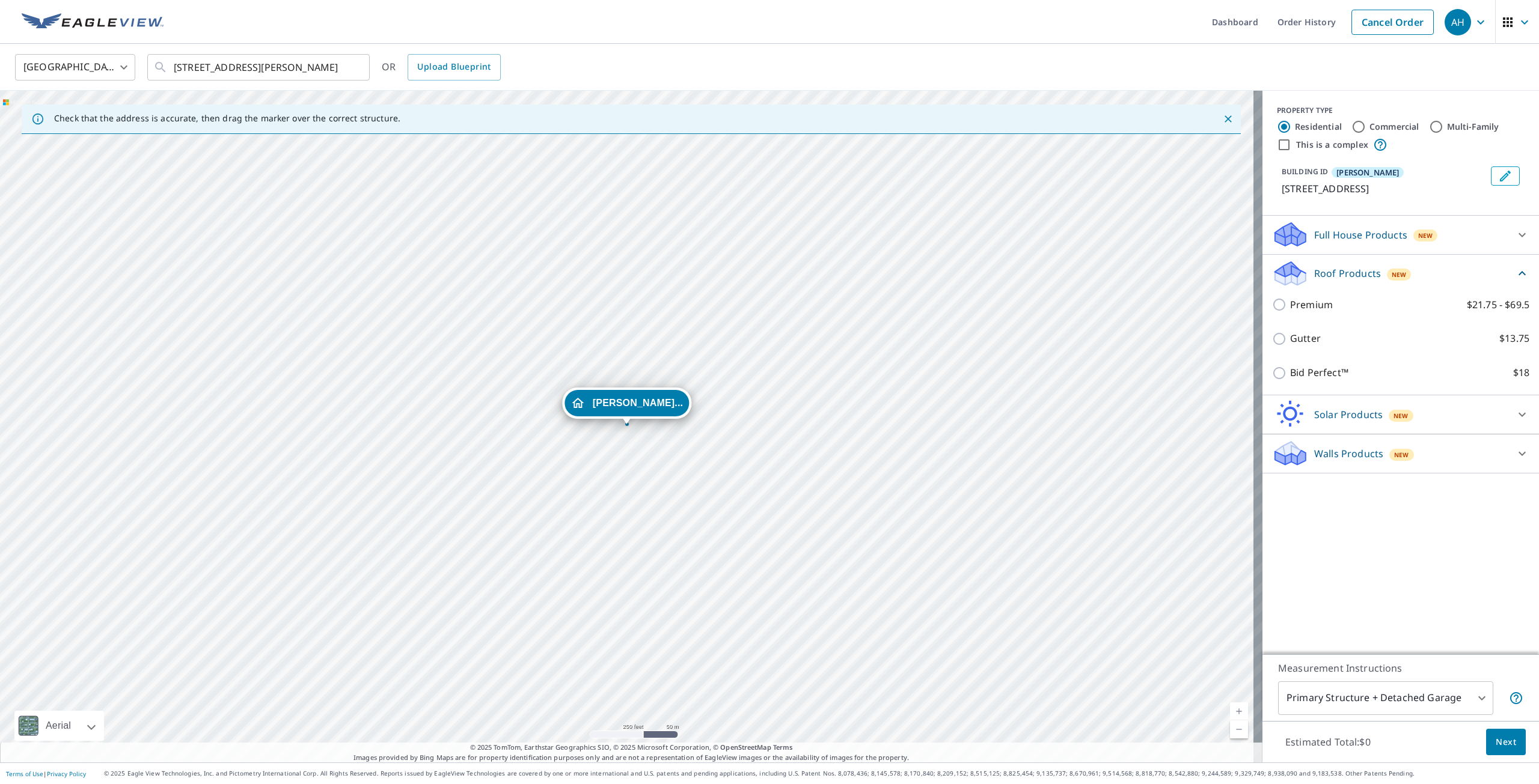
click at [1295, 452] on icon at bounding box center [1289, 453] width 36 height 28
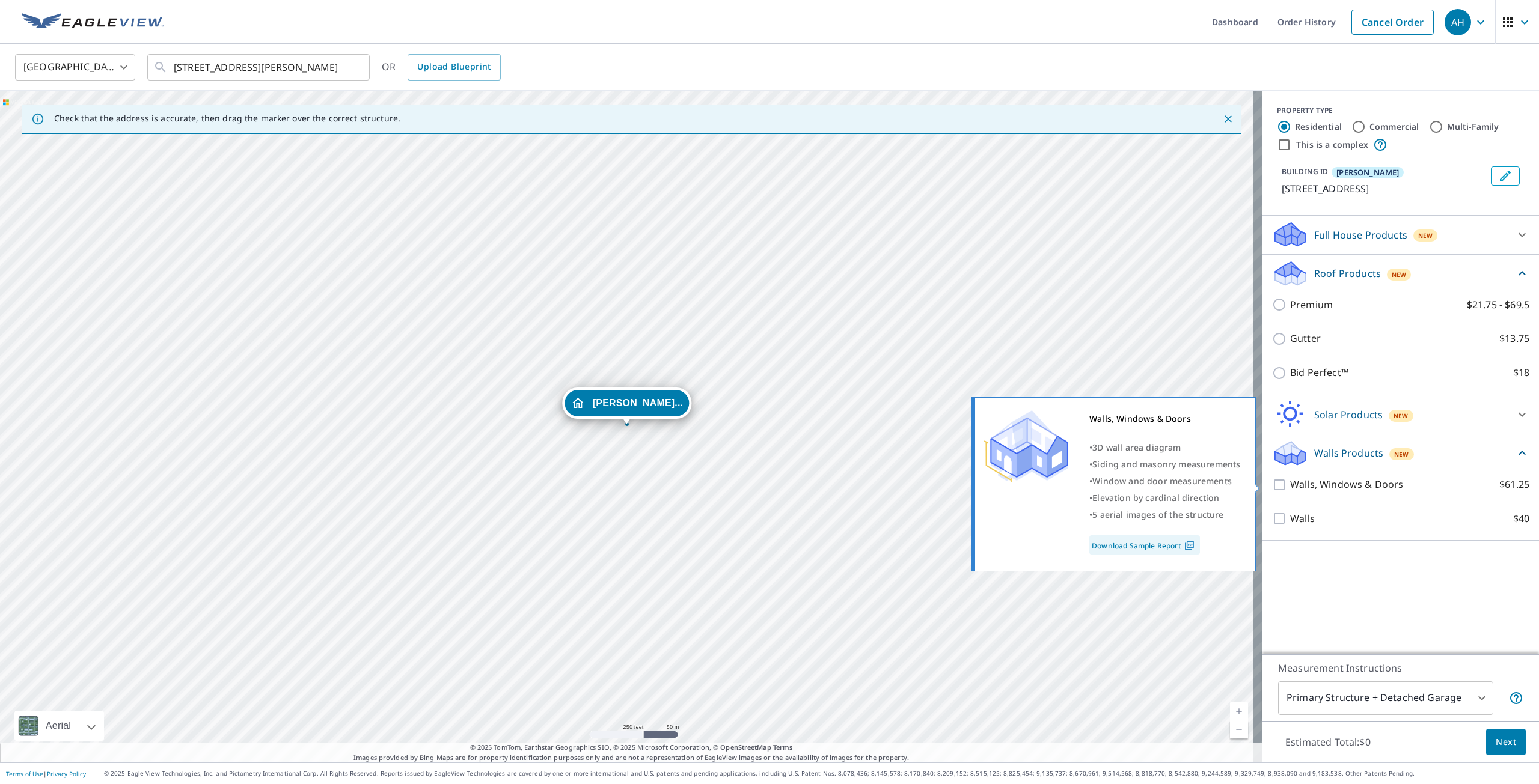
click at [1272, 487] on input "Walls, Windows & Doors $61.25" at bounding box center [1280, 485] width 18 height 15
checkbox input "true"
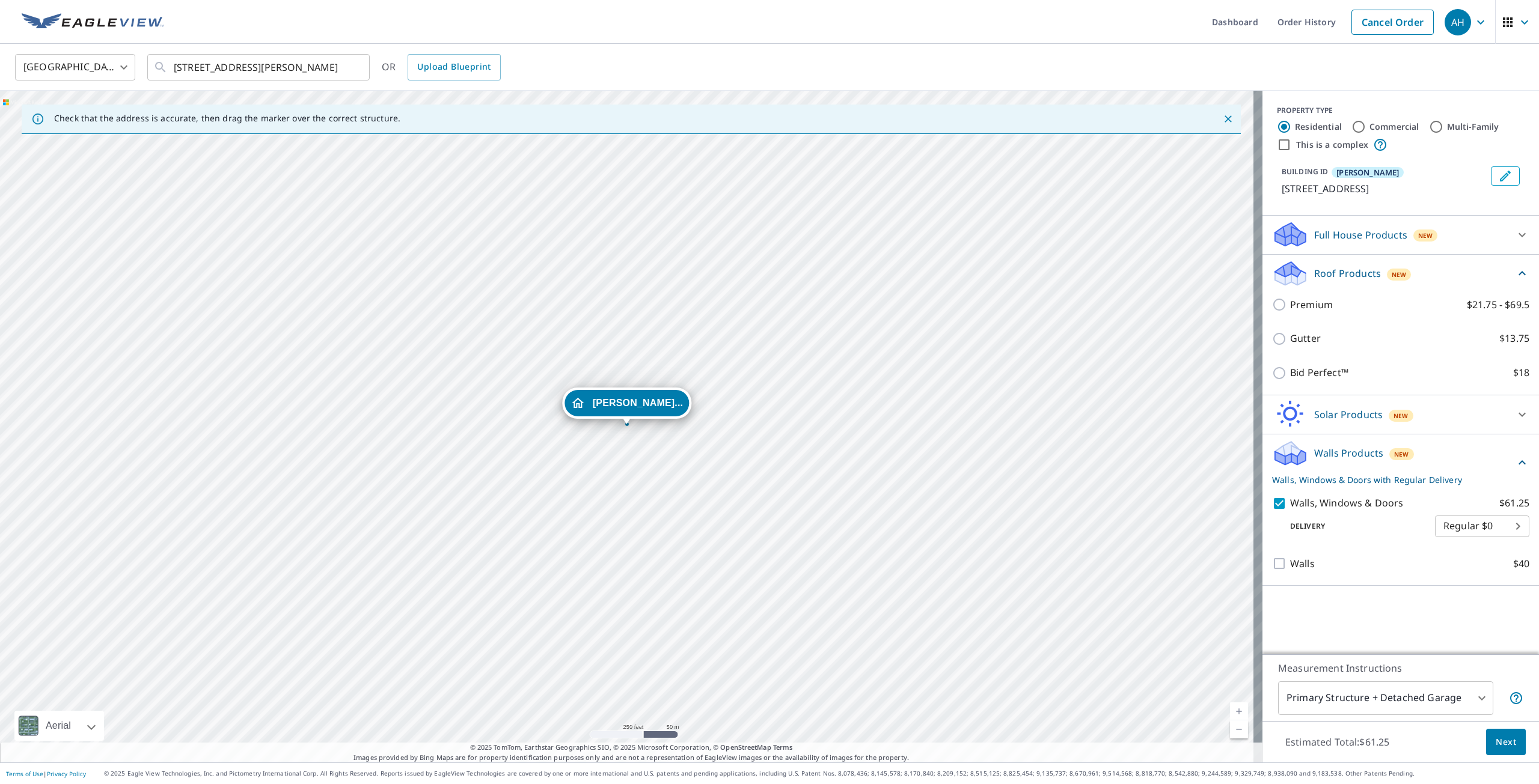
click at [1322, 693] on body "AH AH Dashboard Order History Cancel Order AH [GEOGRAPHIC_DATA] US ​ [STREET_AD…" at bounding box center [769, 392] width 1539 height 784
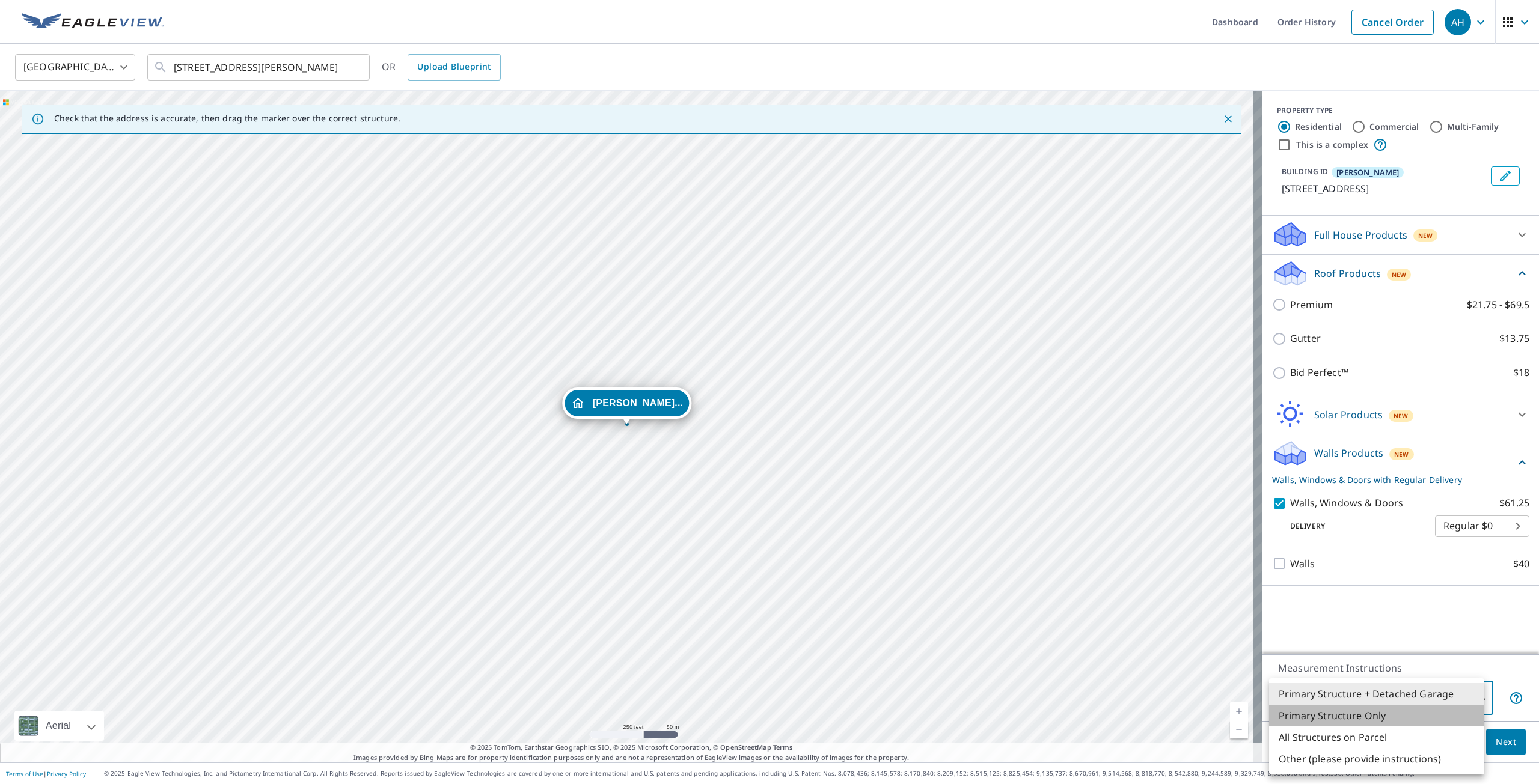
click at [1334, 715] on li "Primary Structure Only" at bounding box center [1376, 715] width 215 height 22
type input "2"
click at [1500, 735] on span "Next" at bounding box center [1505, 742] width 20 height 15
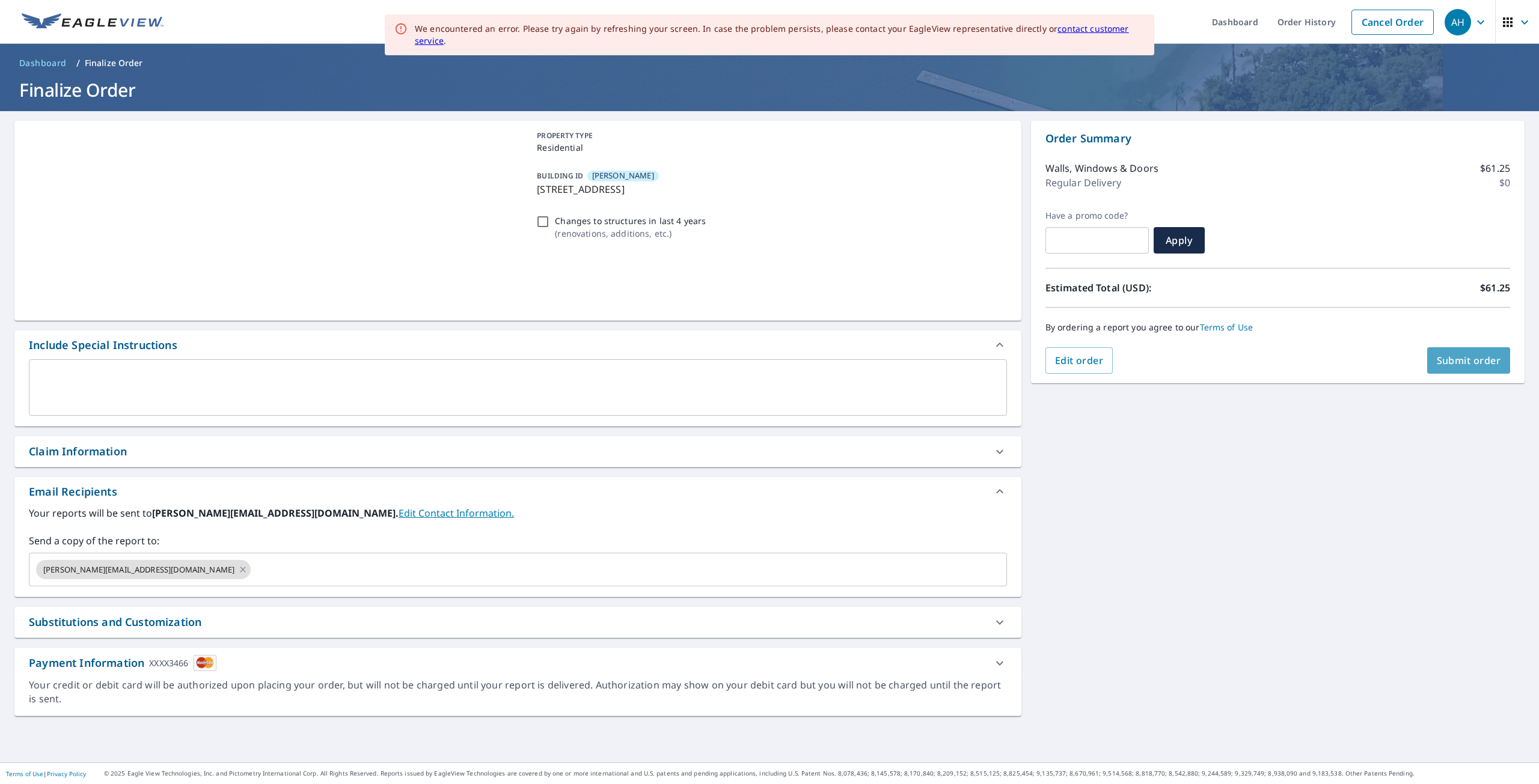
click at [1468, 361] on span "Submit order" at bounding box center [1469, 361] width 64 height 13
checkbox input "true"
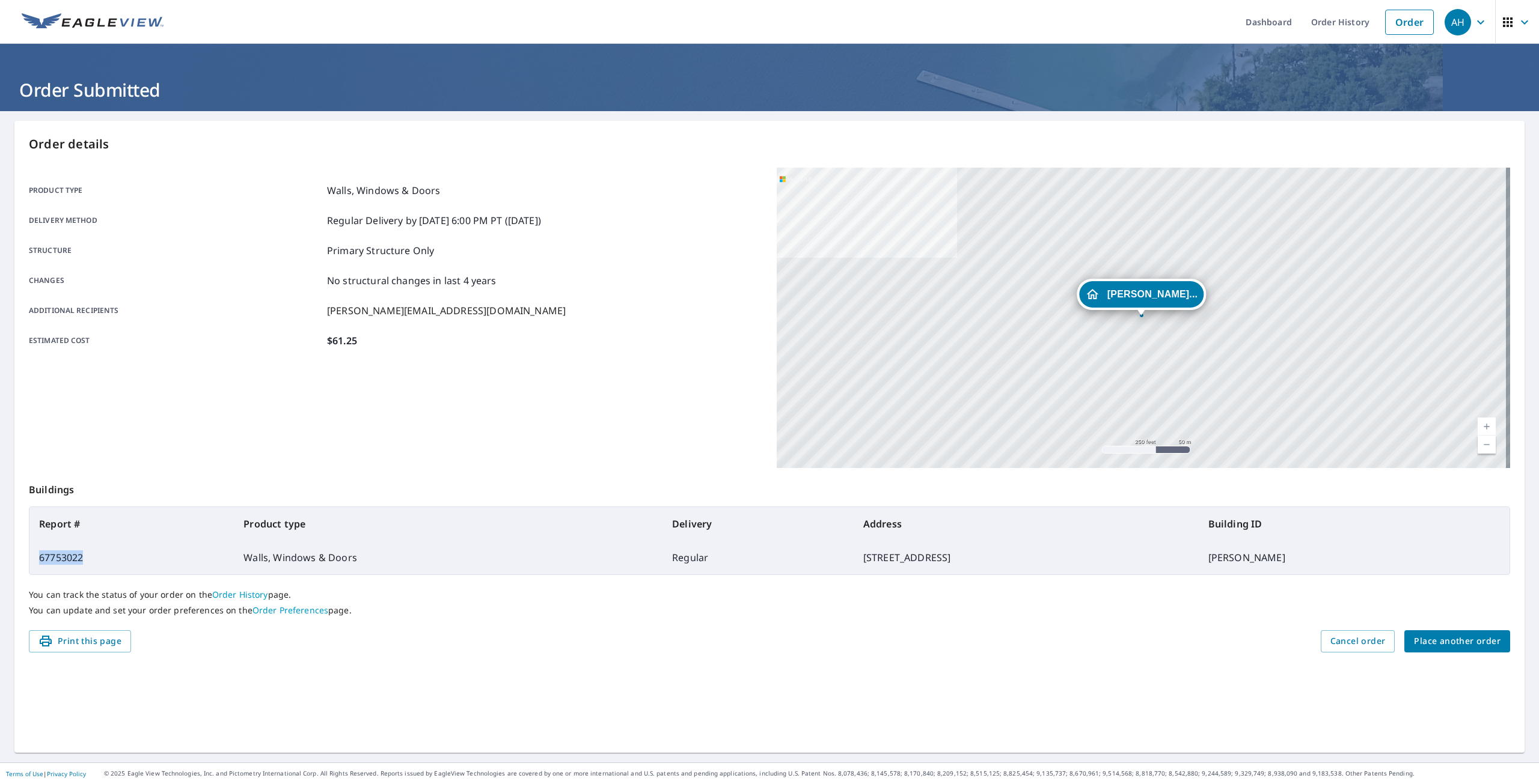
drag, startPoint x: 87, startPoint y: 558, endPoint x: 41, endPoint y: 558, distance: 46.0
click at [41, 558] on td "67753022" at bounding box center [131, 558] width 205 height 34
copy td "67753022"
click at [1333, 13] on link "Order History" at bounding box center [1340, 22] width 77 height 44
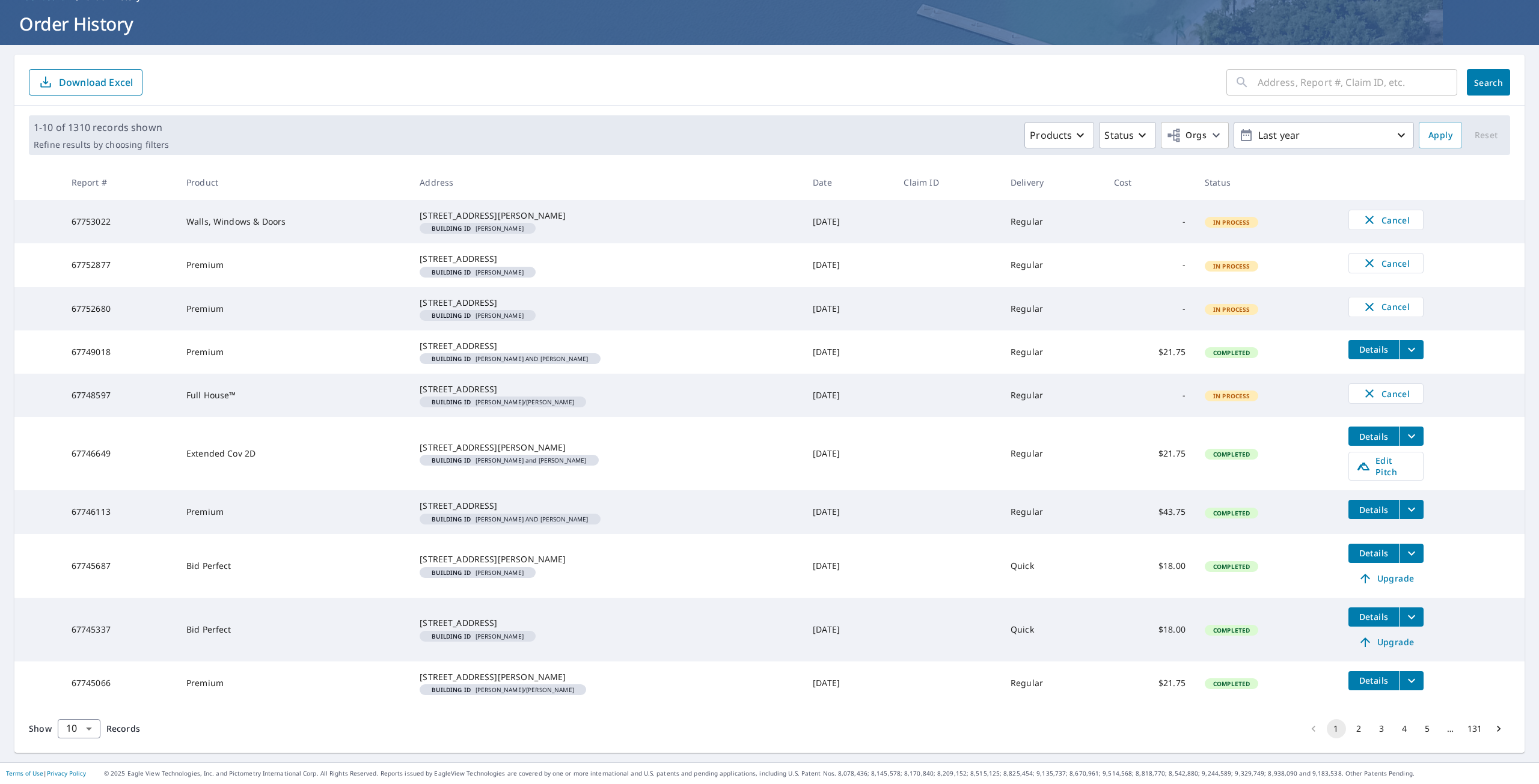
scroll to position [142, 0]
click at [1349, 728] on button "2" at bounding box center [1359, 729] width 19 height 19
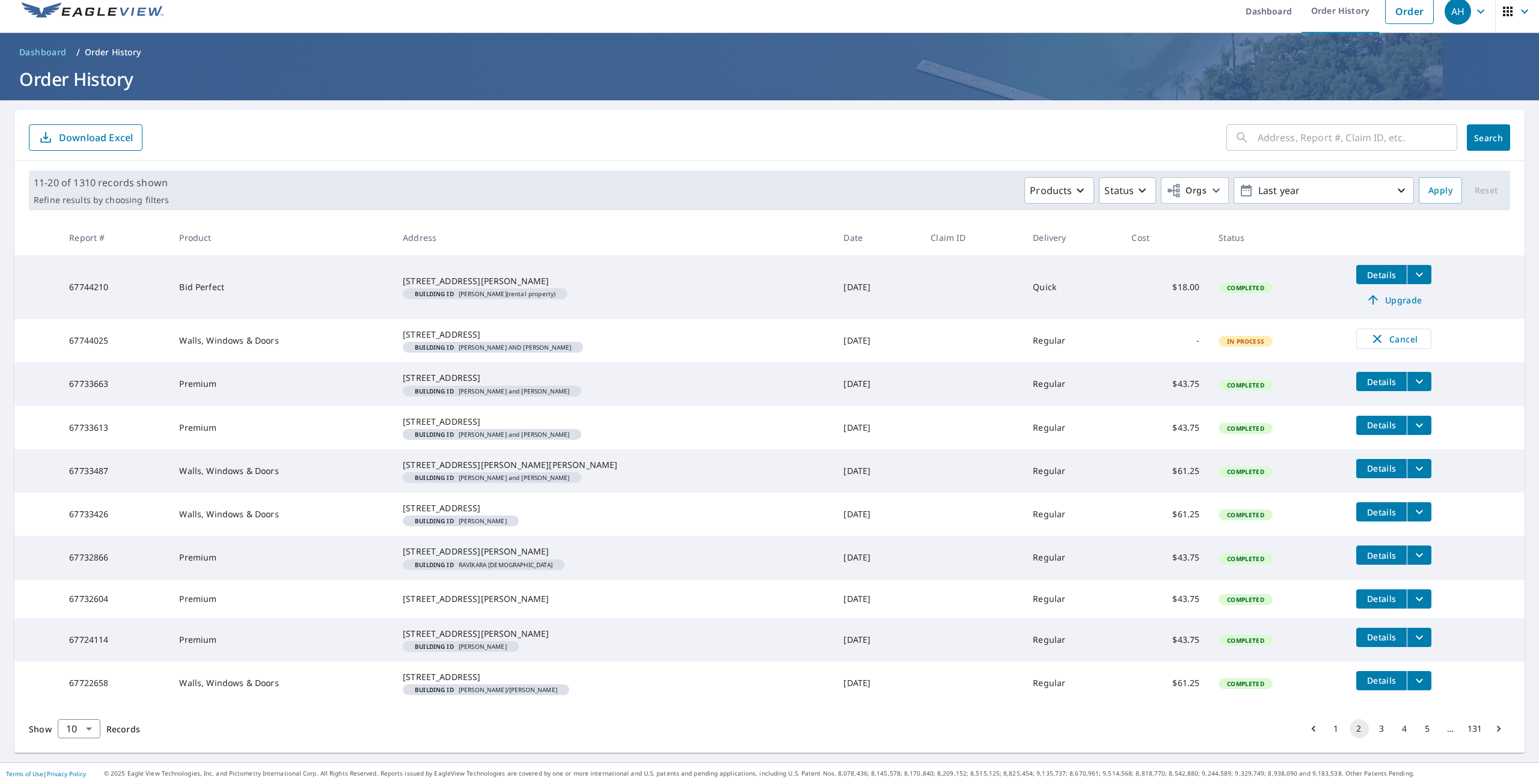
scroll to position [112, 0]
click at [1332, 731] on button "1" at bounding box center [1336, 729] width 19 height 19
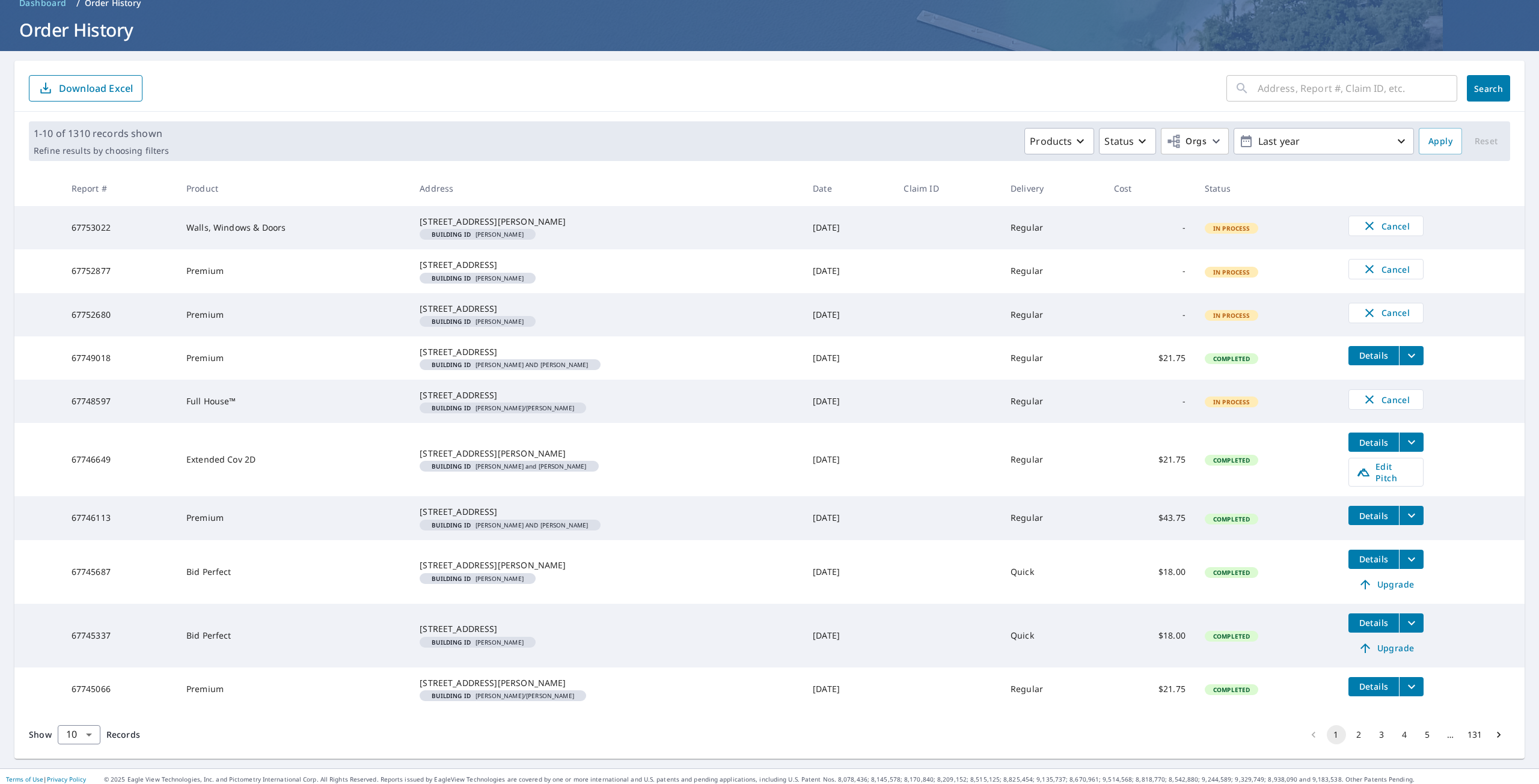
scroll to position [120, 0]
